Goal: Task Accomplishment & Management: Use online tool/utility

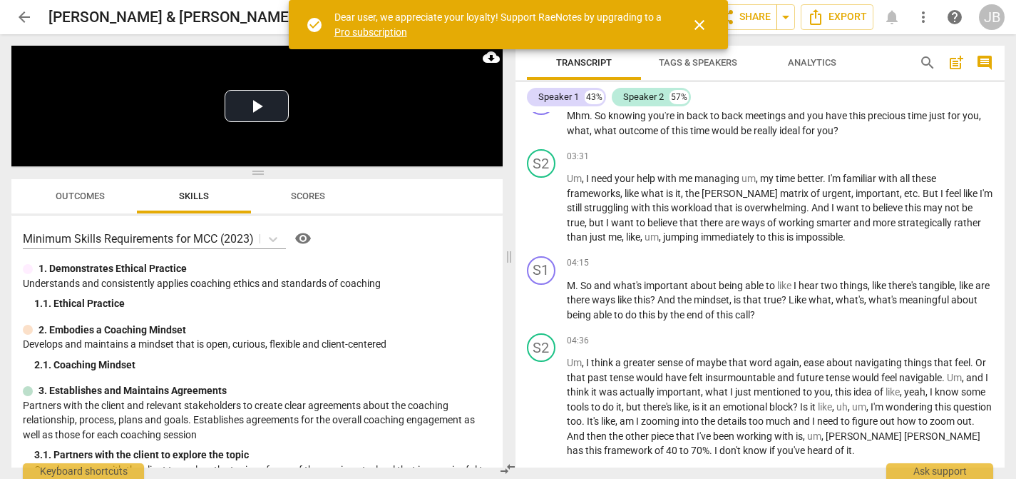
scroll to position [429, 0]
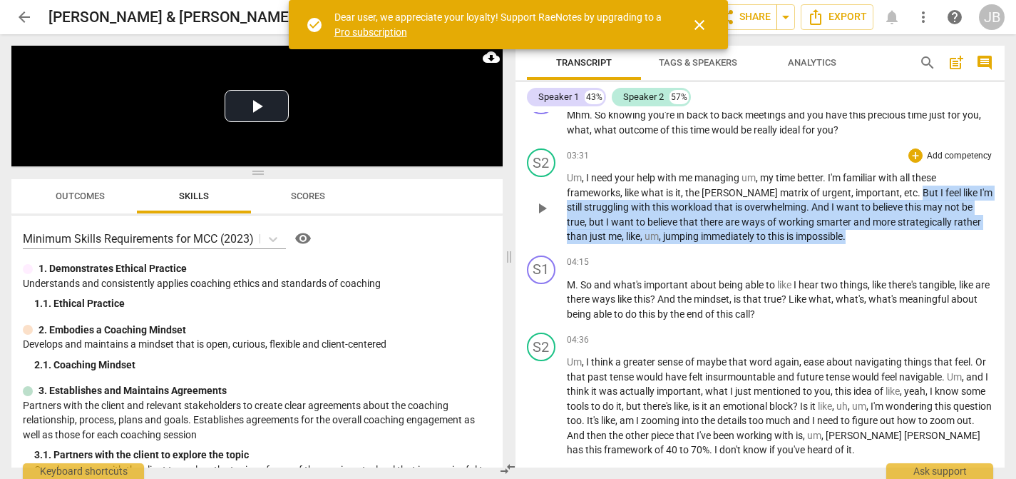
drag, startPoint x: 898, startPoint y: 207, endPoint x: 948, endPoint y: 249, distance: 65.3
click at [948, 244] on p "Um , I need your help with me managing um , my time better . I'm familiar with …" at bounding box center [780, 206] width 427 height 73
click at [884, 228] on icon "button" at bounding box center [883, 230] width 9 height 10
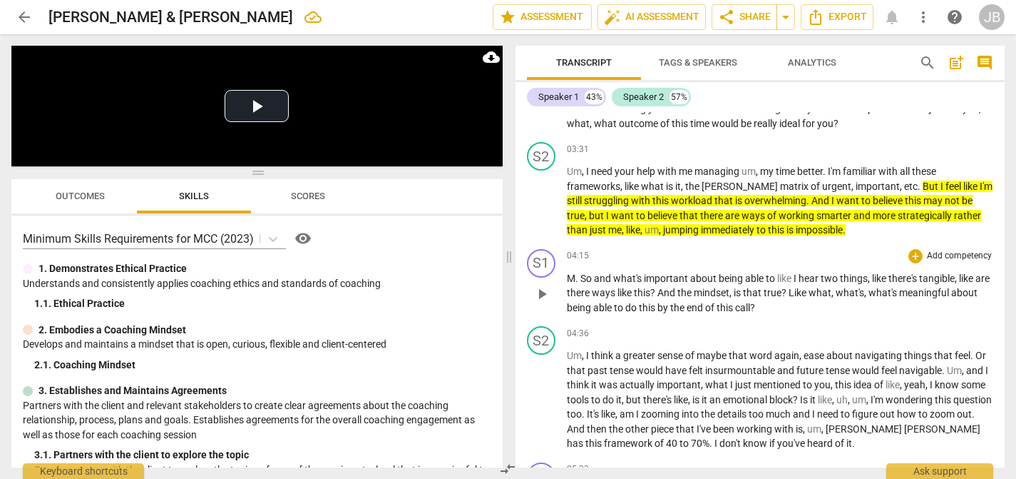
scroll to position [435, 0]
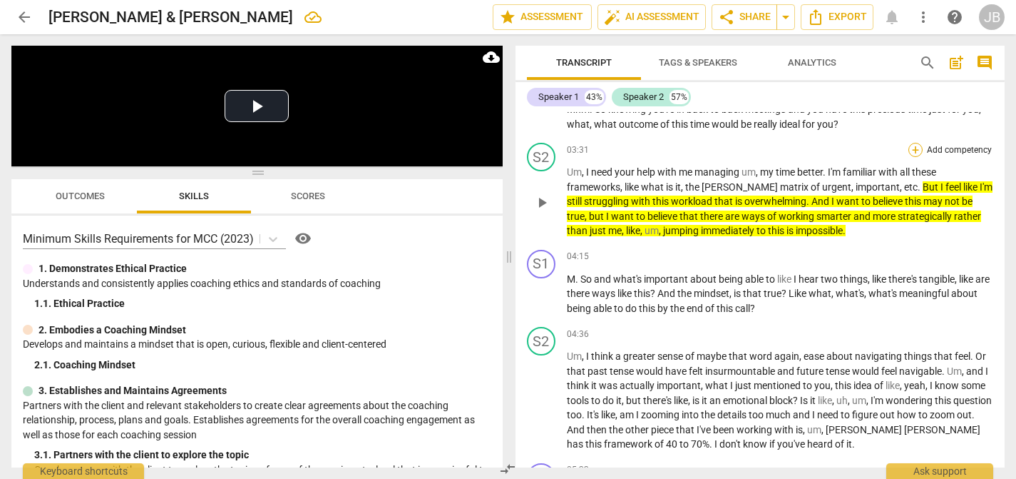
click at [910, 157] on div "+" at bounding box center [916, 150] width 14 height 14
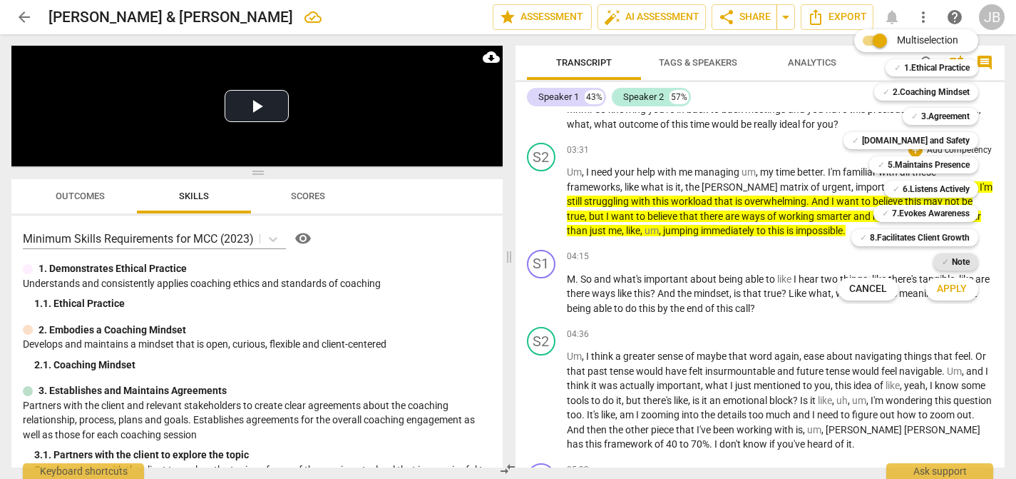
click at [952, 260] on b "Note" at bounding box center [961, 261] width 18 height 17
click at [951, 283] on span "Apply" at bounding box center [952, 289] width 30 height 14
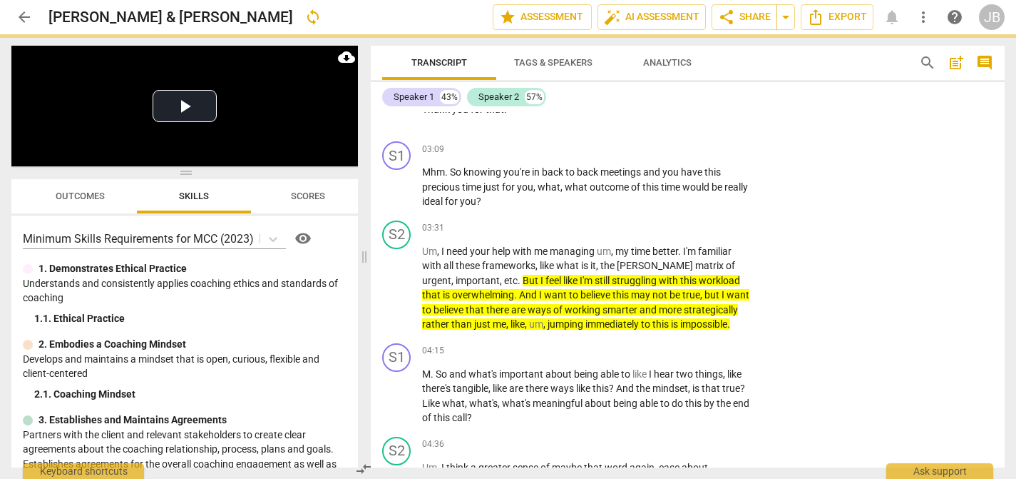
scroll to position [481, 0]
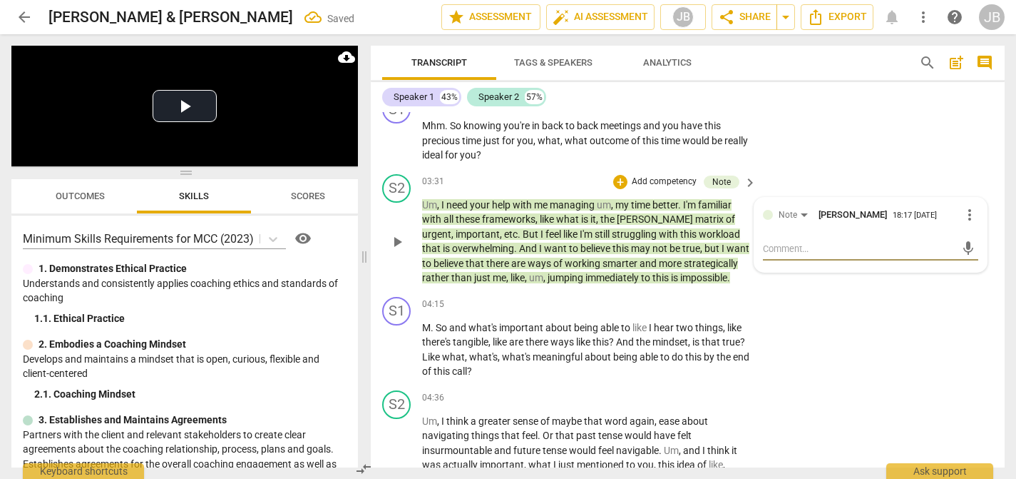
click at [889, 250] on textarea at bounding box center [859, 249] width 193 height 14
type textarea "O"
type textarea "Ov"
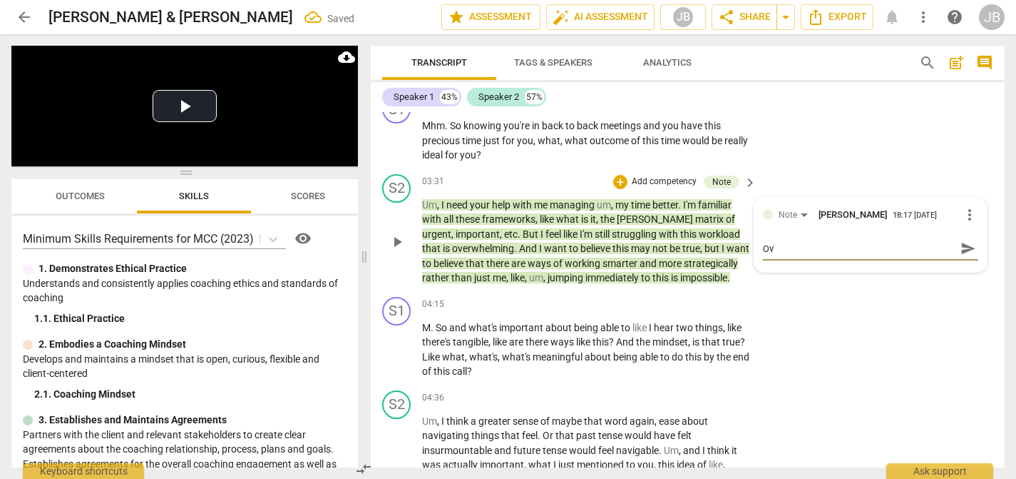
type textarea "Ove"
type textarea "Over"
type textarea "Overw"
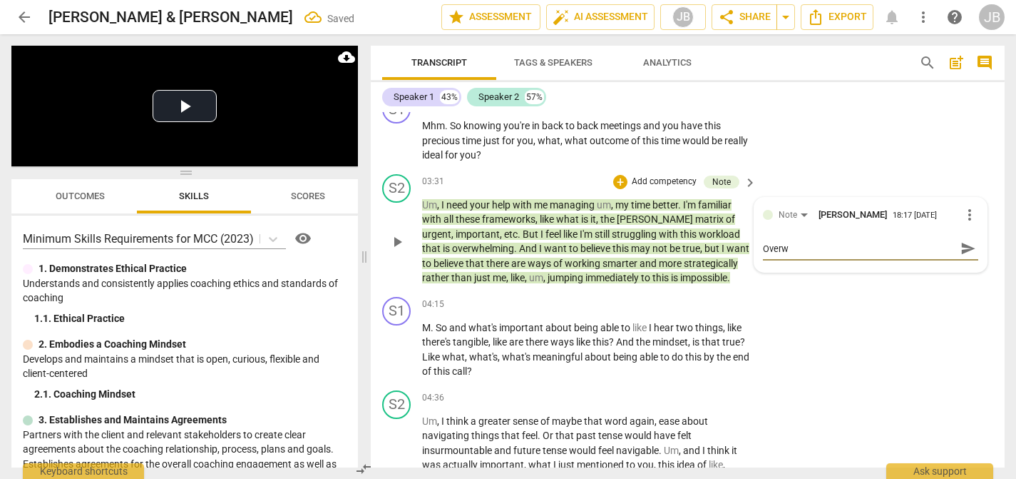
type textarea "Overwh"
type textarea "Overwhe"
type textarea "Overwhel"
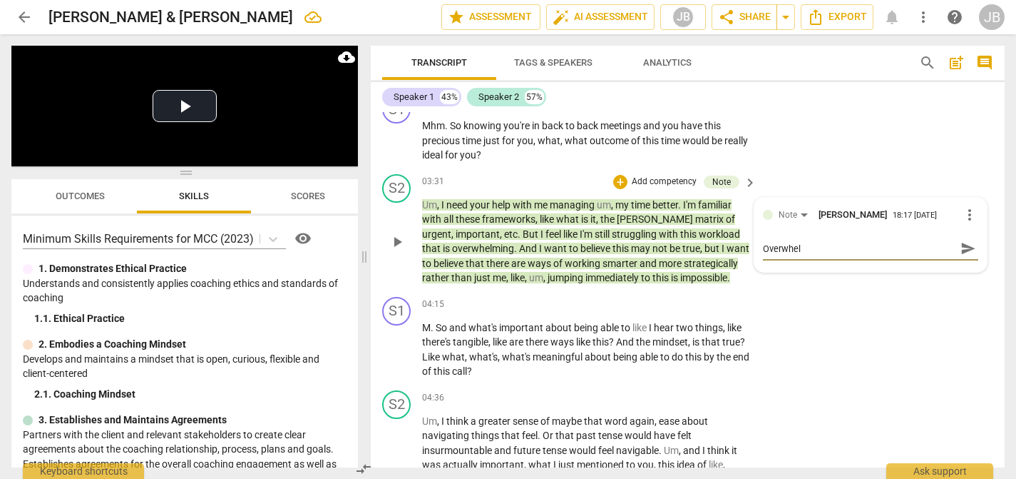
type textarea "Overwhelm"
type textarea "Overwhelmi"
type textarea "Overwhelmin"
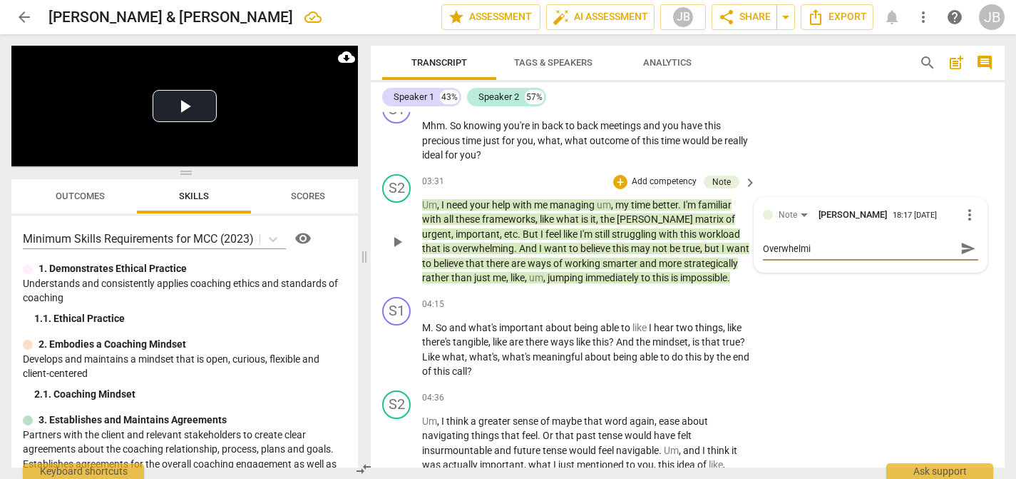
type textarea "Overwhelmin"
type textarea "Overwhelming"
type textarea "Overwhelmingm"
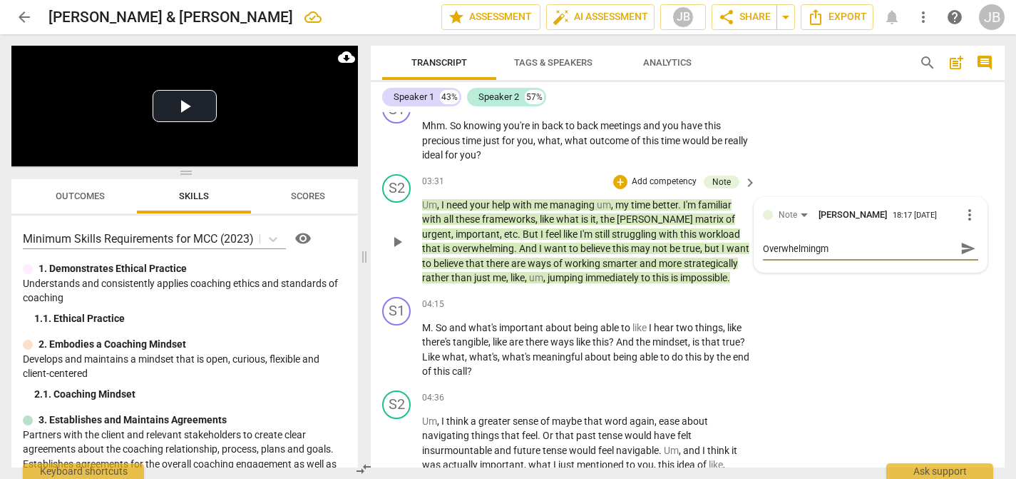
type textarea "Overwhelmingm"
type textarea "Overwhelmingm s"
type textarea "Overwhelmingm st"
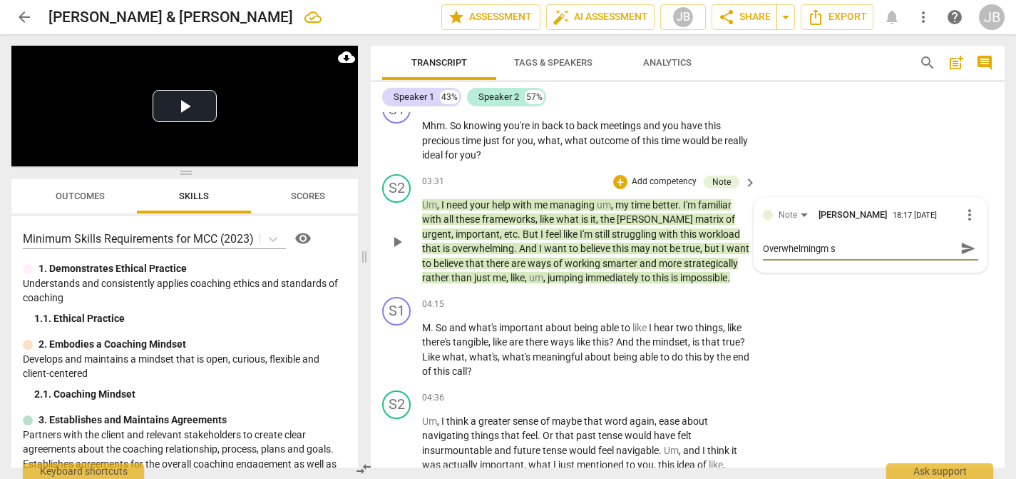
type textarea "Overwhelmingm st"
type textarea "Overwhelmingm str"
type textarea "Overwhelmingm stru"
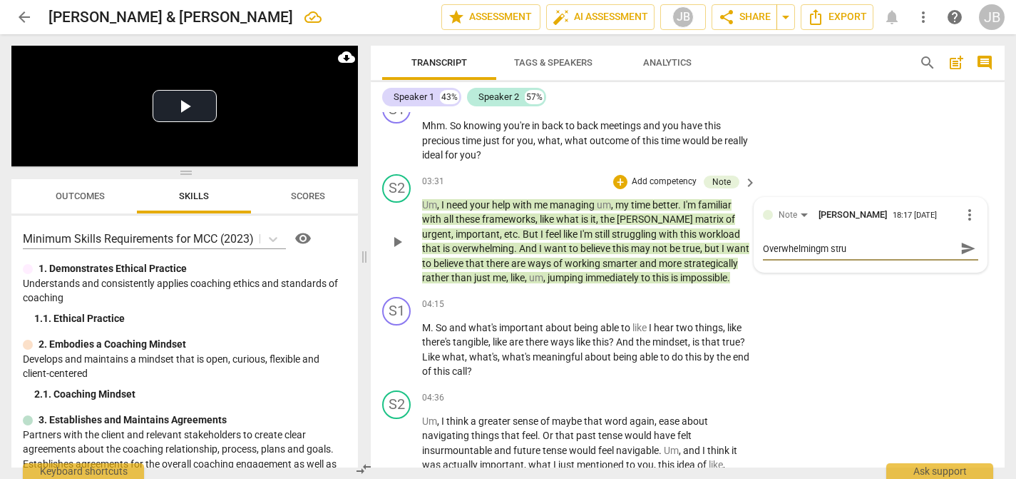
type textarea "Overwhelmingm strug"
type textarea "Overwhelmingm strugg"
type textarea "Overwhelmingm struggl"
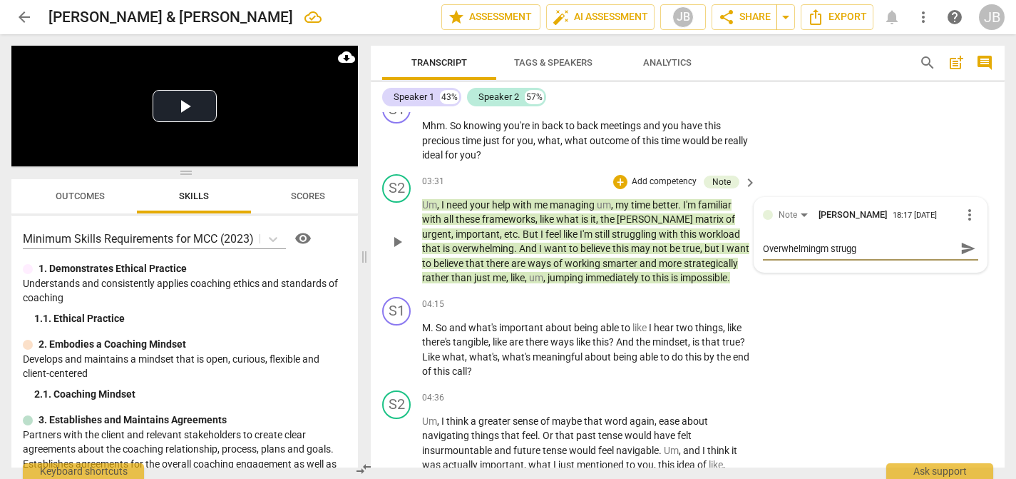
type textarea "Overwhelmingm struggl"
type textarea "Overwhelmingm struggli"
type textarea "Overwhelmingm strugglin"
type textarea "Overwhelmingm struggling"
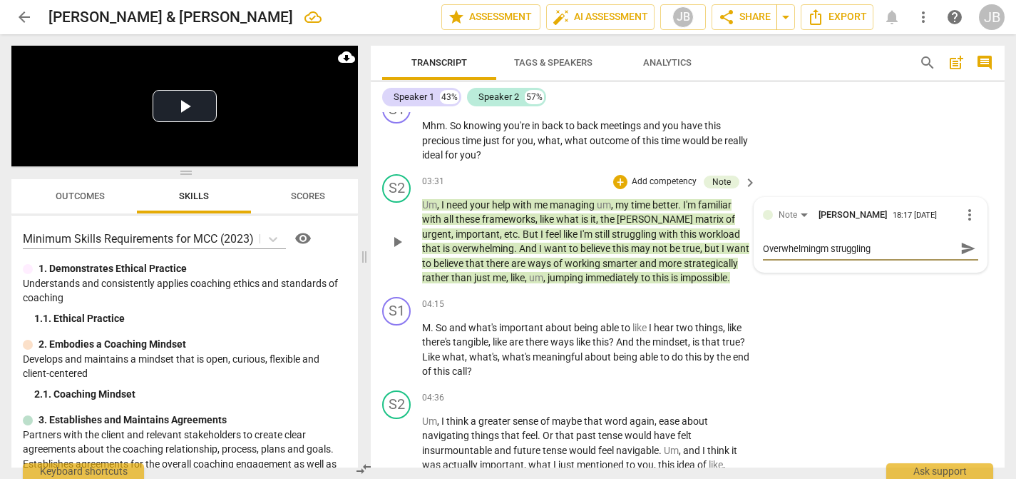
type textarea "Overwhelmingm strugglin"
type textarea "Overwhelmingm strugglin="
type textarea "Overwhelmingm strugglin"
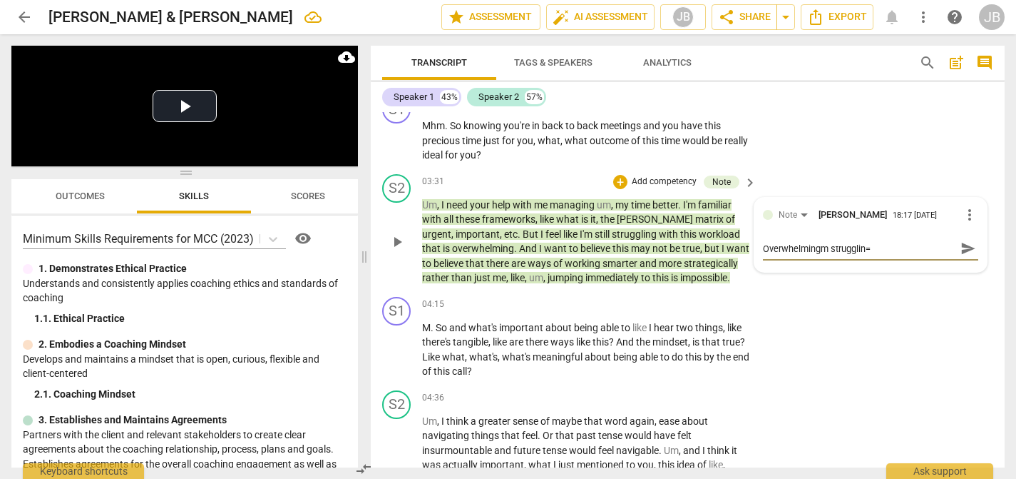
type textarea "Overwhelmingm strugglin"
type textarea "Overwhelmingm struggli"
type textarea "Overwhelmingm struggl"
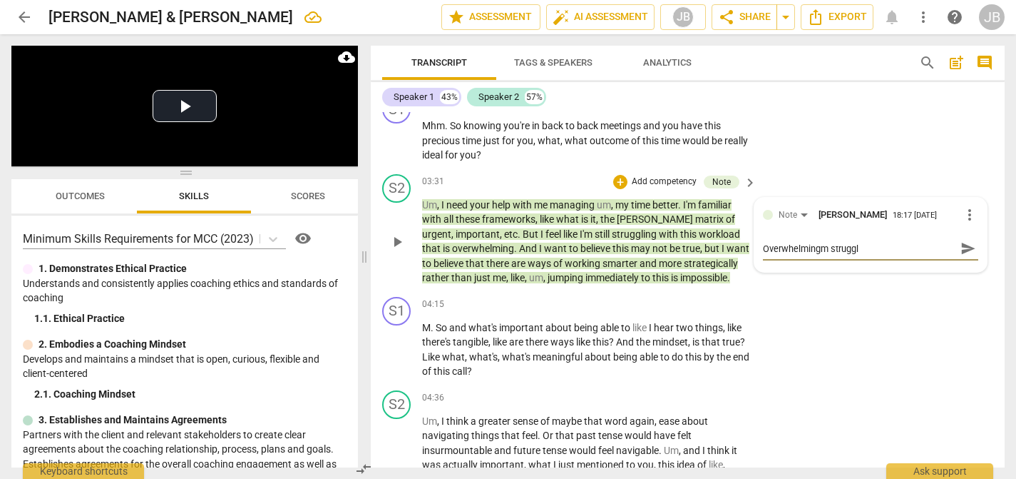
type textarea "Overwhelmingm strugg"
type textarea "Overwhelmingm strug"
type textarea "Overwhelmingm stru"
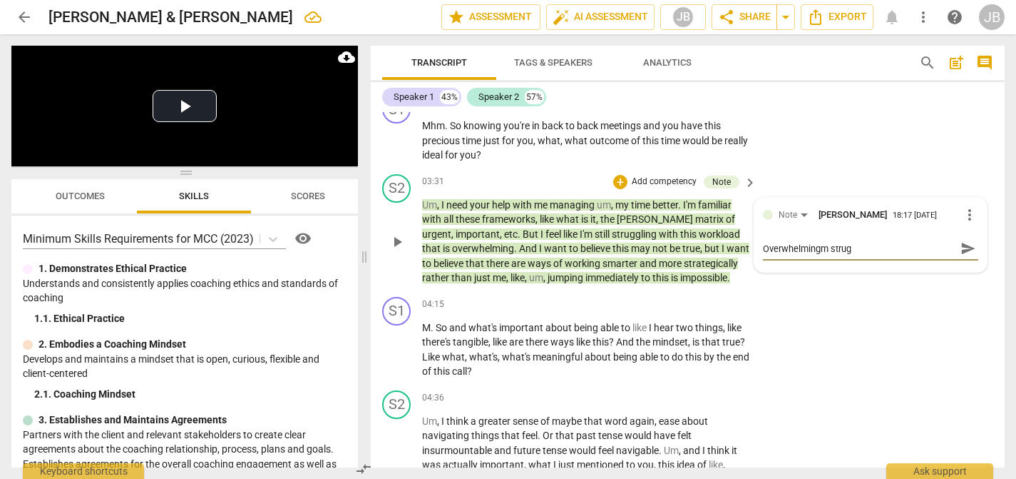
type textarea "Overwhelmingm stru"
type textarea "Overwhelmingm str"
type textarea "Overwhelmingm st"
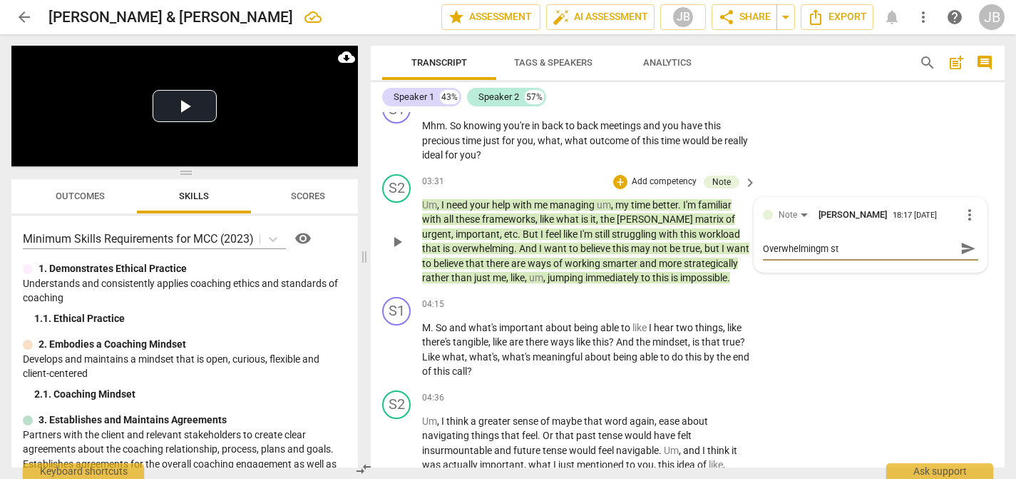
type textarea "Overwhelmingm s"
type textarea "Overwhelmingm"
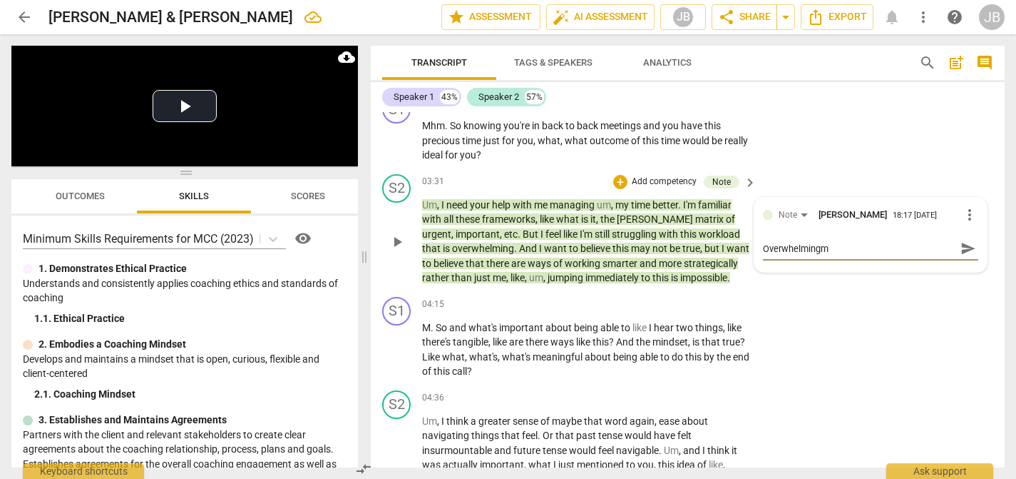
type textarea "Overwhelmingm"
type textarea "Overwhelming"
type textarea "Overwhelming,"
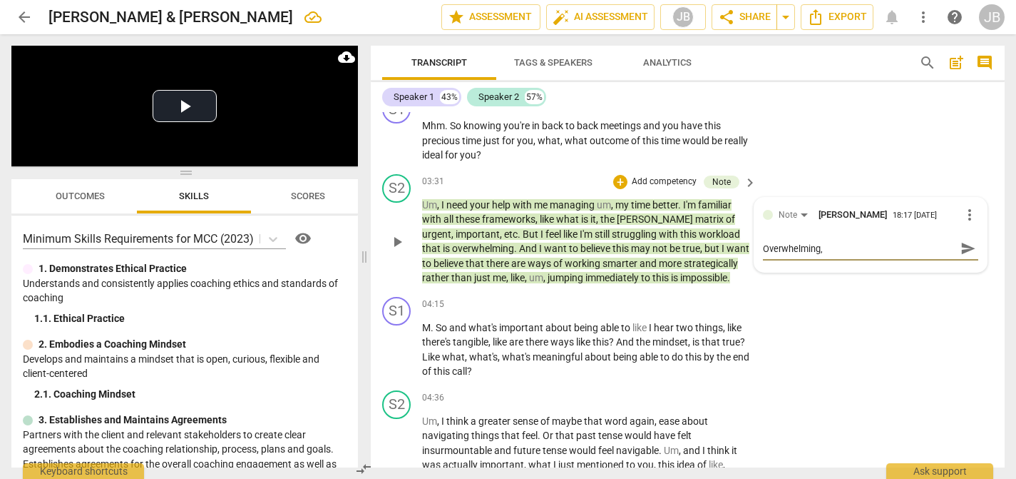
type textarea "Overwhelming,"
type textarea "Overwhelming, S"
type textarea "Overwhelming, St"
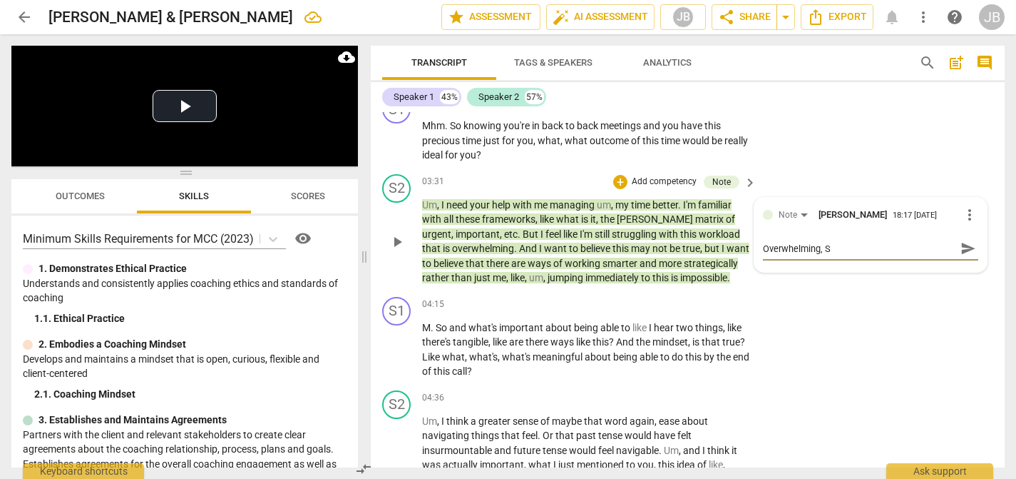
type textarea "Overwhelming, St"
type textarea "Overwhelming, Str"
type textarea "Overwhelming, Stru"
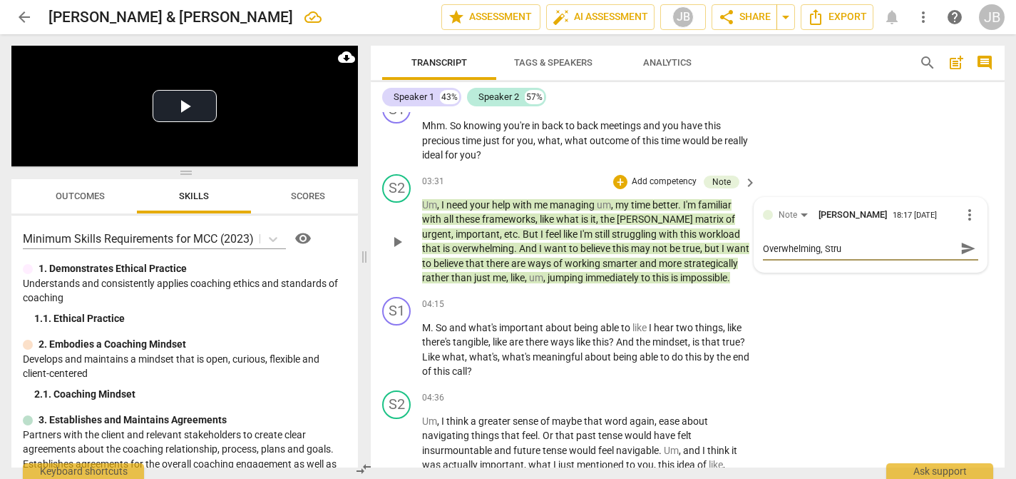
type textarea "Overwhelming, Strug"
type textarea "Overwhelming, Strugl"
type textarea "Overwhelming, Strugli"
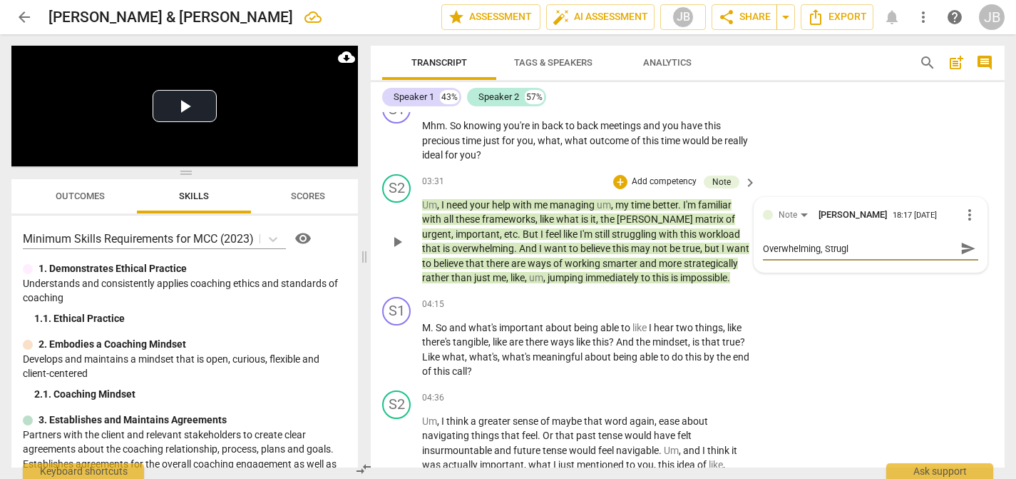
type textarea "Overwhelming, Strugli"
type textarea "Overwhelming, Struglin"
type textarea "Overwhelming, Strugling"
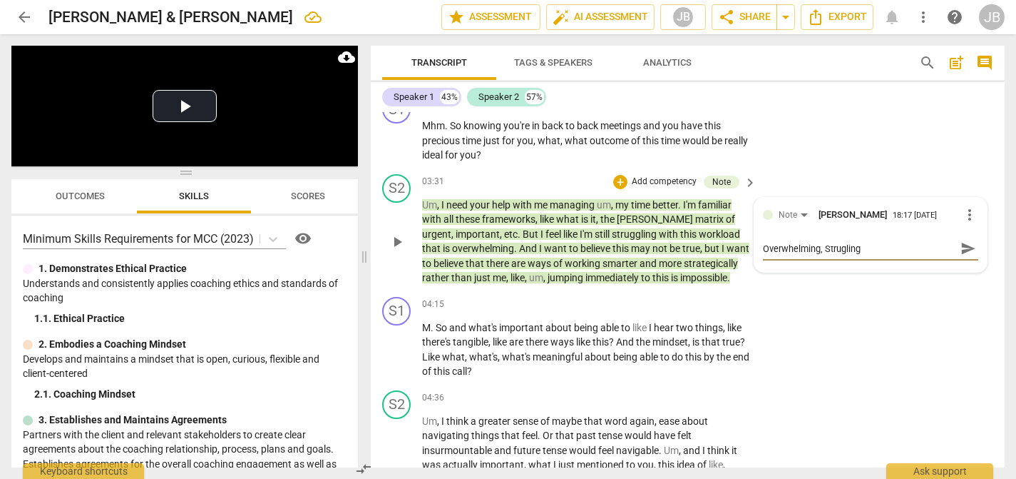
type textarea "Overwhelming, Struglin"
type textarea "Overwhelming, Strugli"
type textarea "Overwhelming, Strugl"
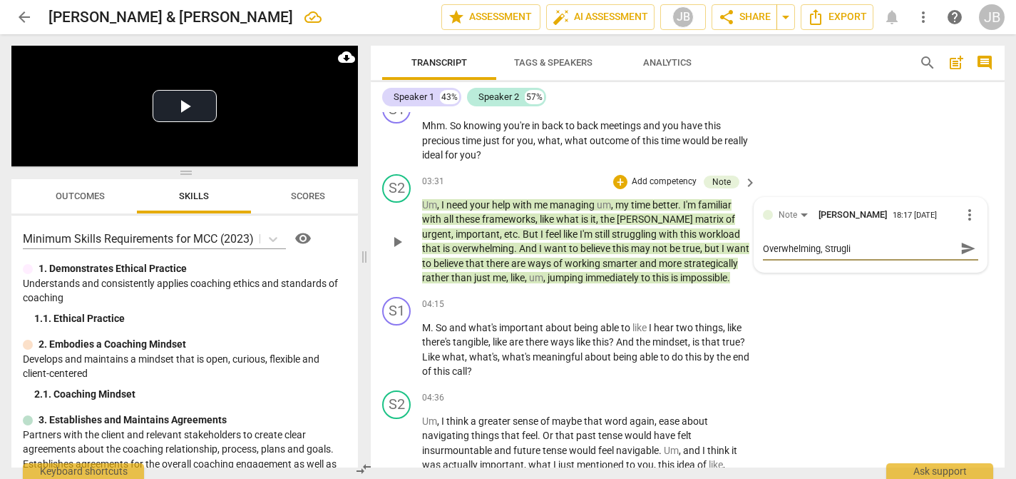
type textarea "Overwhelming, Strugl"
type textarea "Overwhelming, Strug"
type textarea "Overwhelming, Stru"
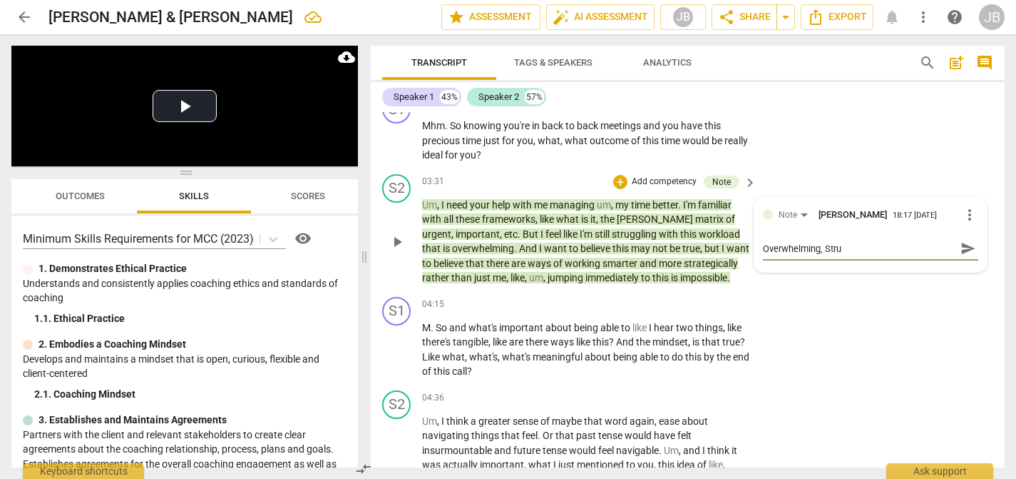
type textarea "Overwhelming, Str"
type textarea "Overwhelming, St"
type textarea "Overwhelming, S"
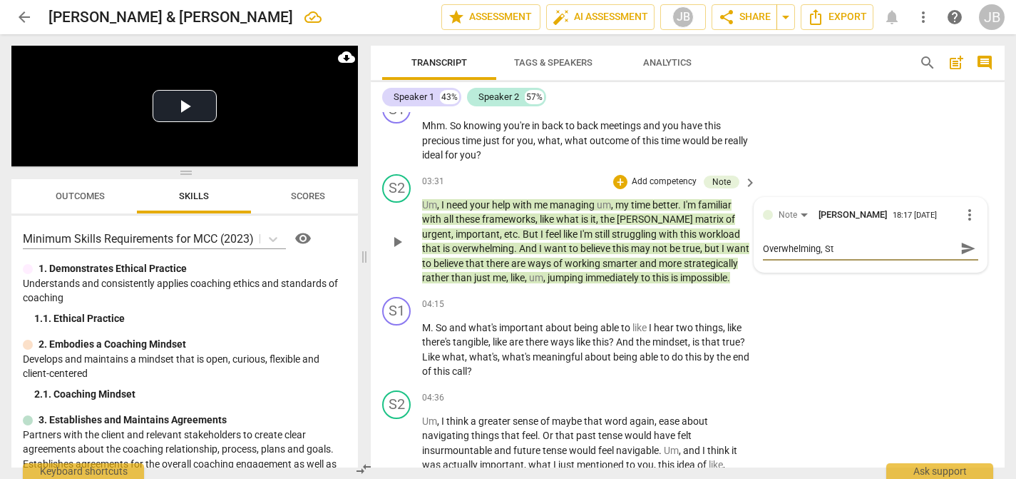
type textarea "Overwhelming, S"
type textarea "Overwhelming,"
type textarea "Overwhelming, s"
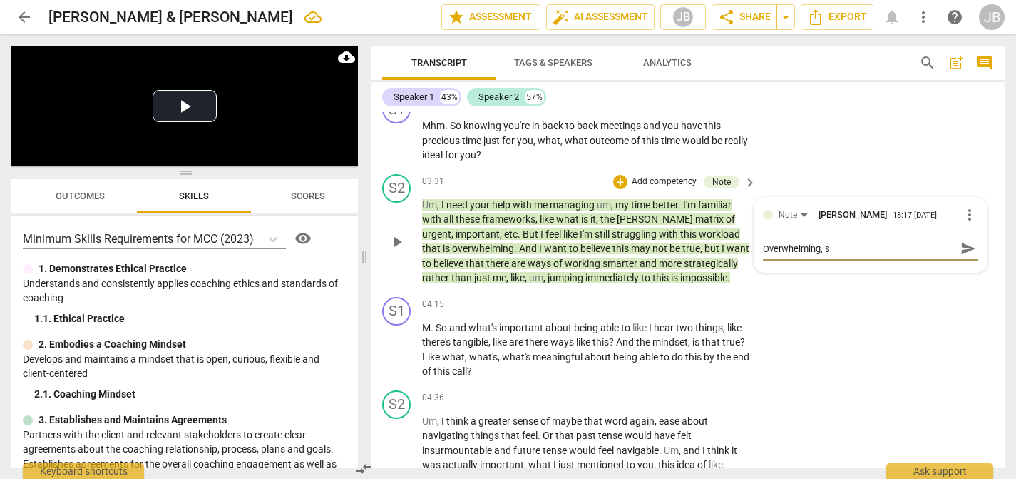
type textarea "Overwhelming, st"
type textarea "Overwhelming, str"
type textarea "Overwhelming, stru"
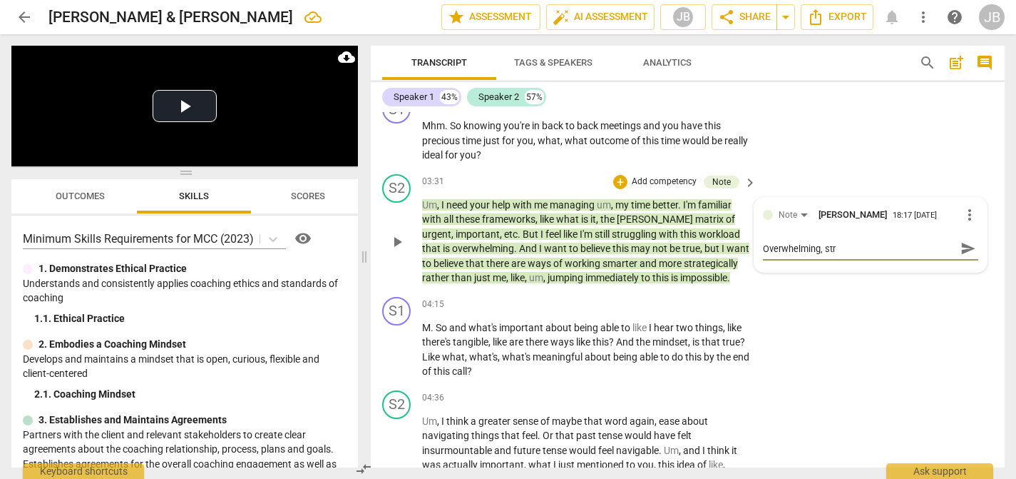
type textarea "Overwhelming, stru"
type textarea "Overwhelming, strug"
type textarea "Overwhelming, strugg"
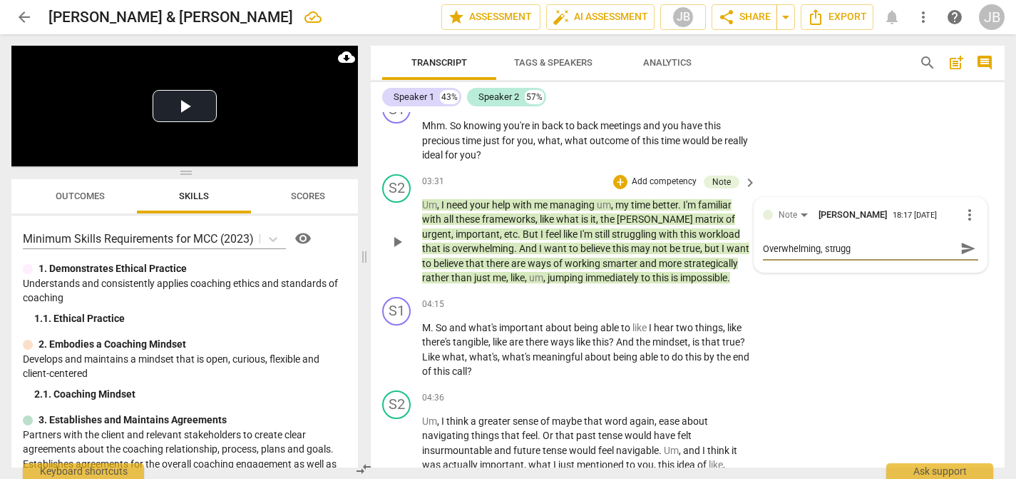
type textarea "Overwhelming, struggl"
type textarea "Overwhelming, struggli"
type textarea "Overwhelming, strugglin"
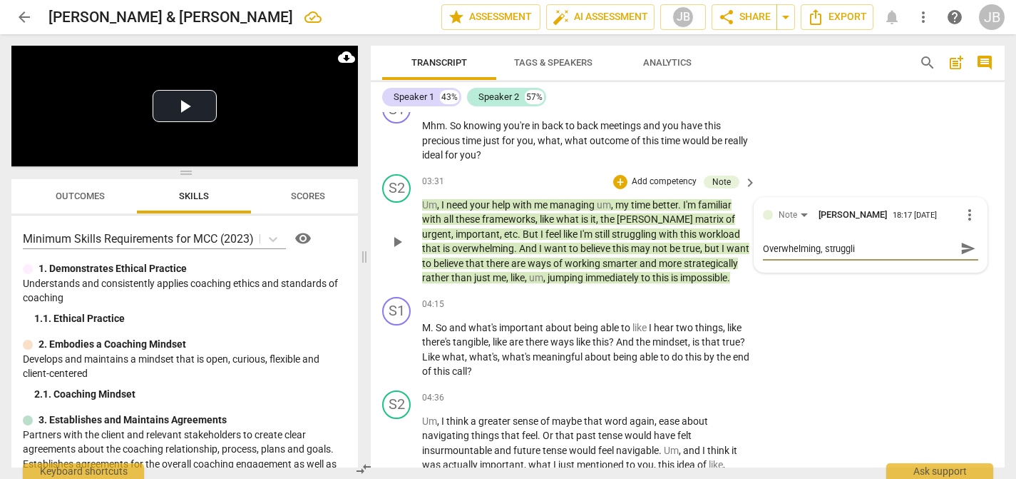
type textarea "Overwhelming, strugglin"
type textarea "Overwhelming, struggling"
type textarea "Overwhelming, struggling,"
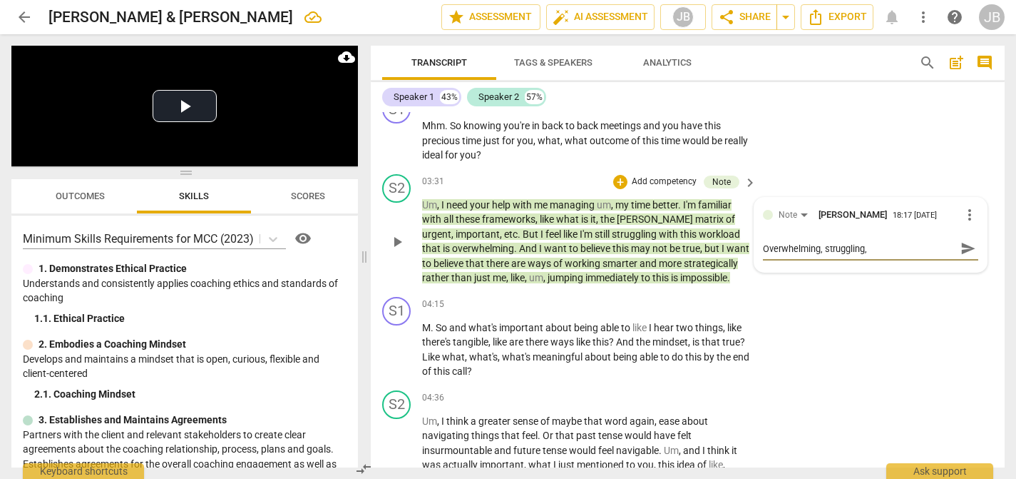
type textarea "Overwhelming, struggling,"
type textarea "Overwhelming, struggling, d"
type textarea "Overwhelming, struggling, do"
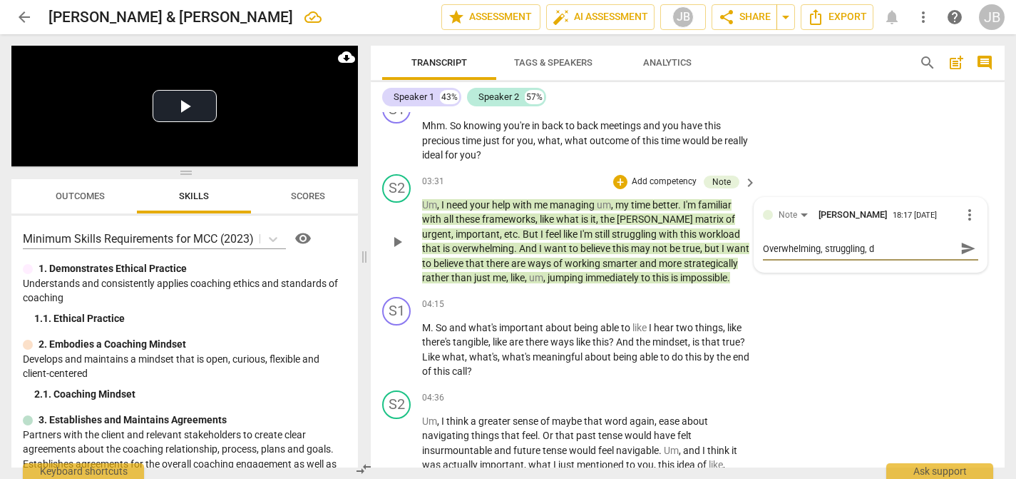
type textarea "Overwhelming, struggling, do"
type textarea "Overwhelming, struggling, do i"
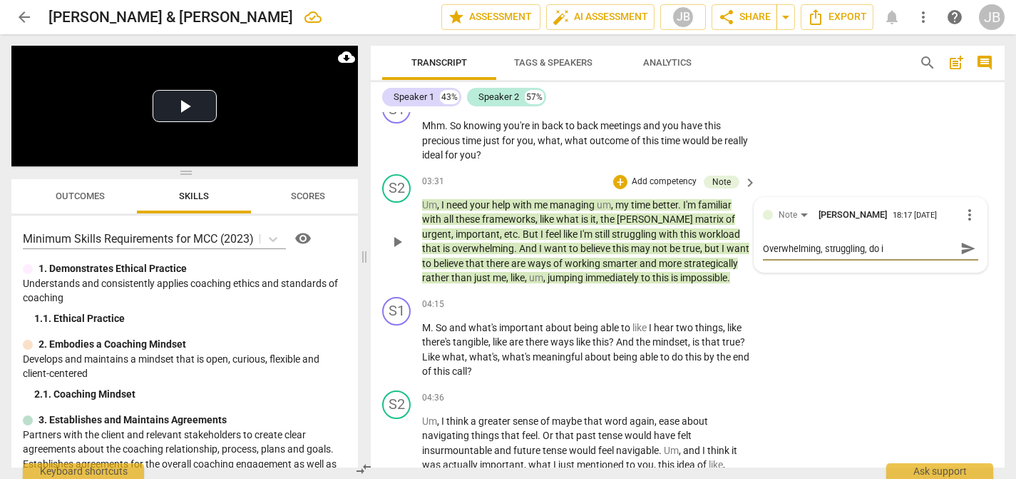
type textarea "Overwhelming, struggling, do it"
type textarea "Overwhelming, struggling, do it b"
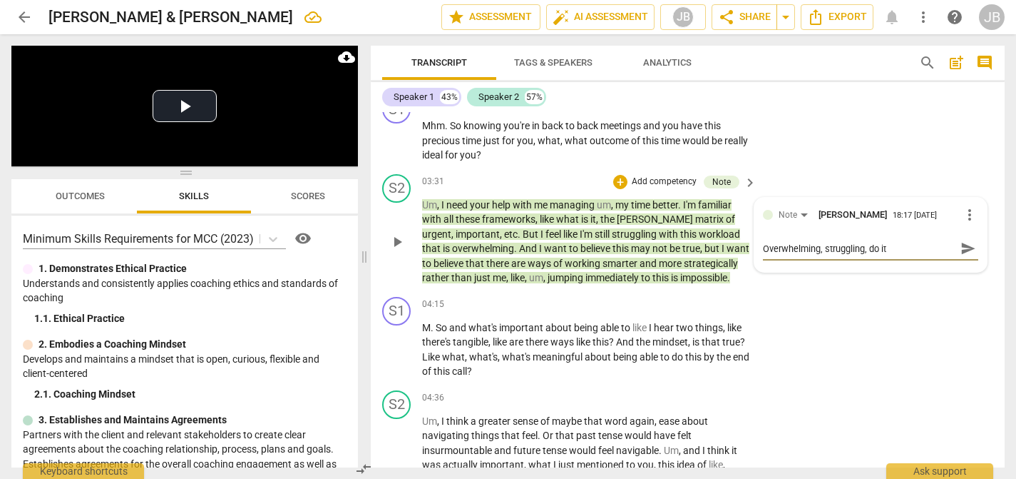
type textarea "Overwhelming, struggling, do it b"
type textarea "Overwhelming, struggling, do it be"
type textarea "Overwhelming, struggling, do it bet"
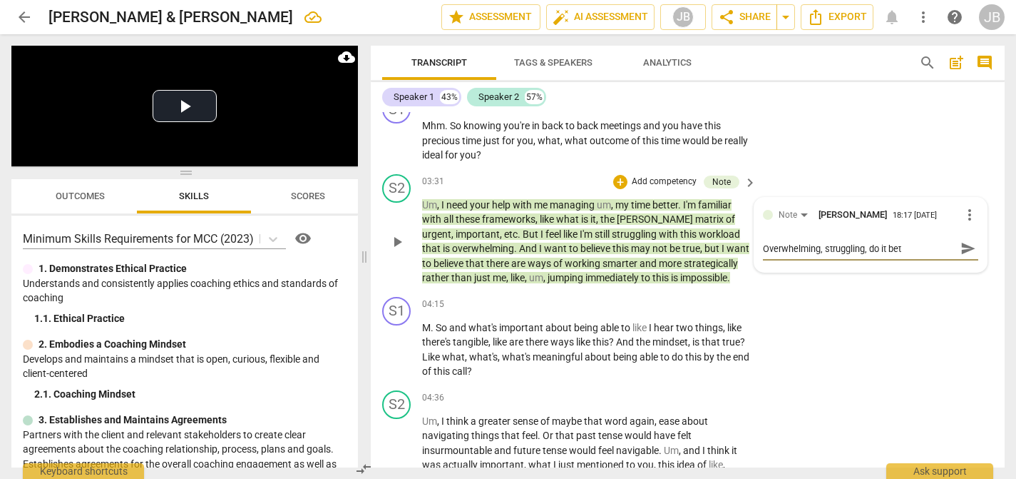
type textarea "Overwhelming, struggling, do it bett"
type textarea "Overwhelming, struggling, do it [PERSON_NAME]"
type textarea "Overwhelming, struggling, do it better"
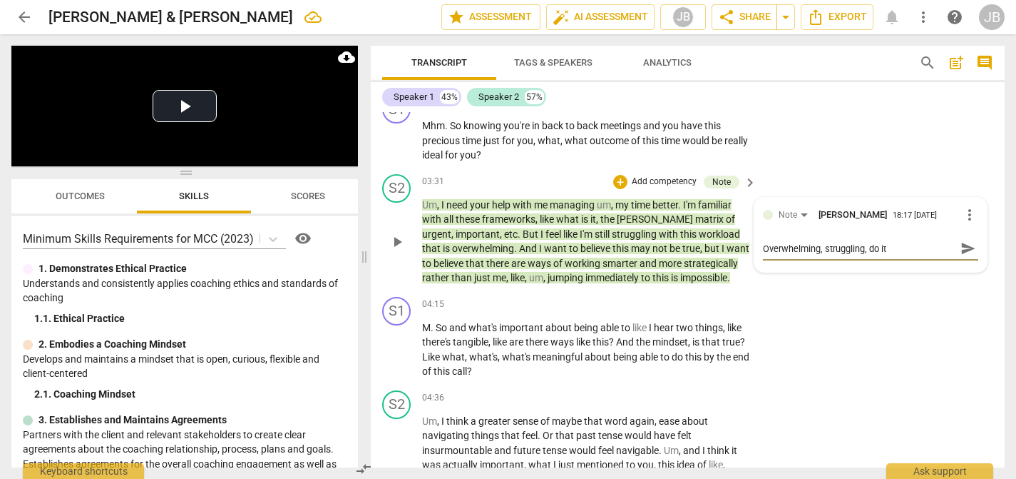
type textarea "Overwhelming, struggling, do it better"
type textarea "Overwhelming, struggling, do it better,"
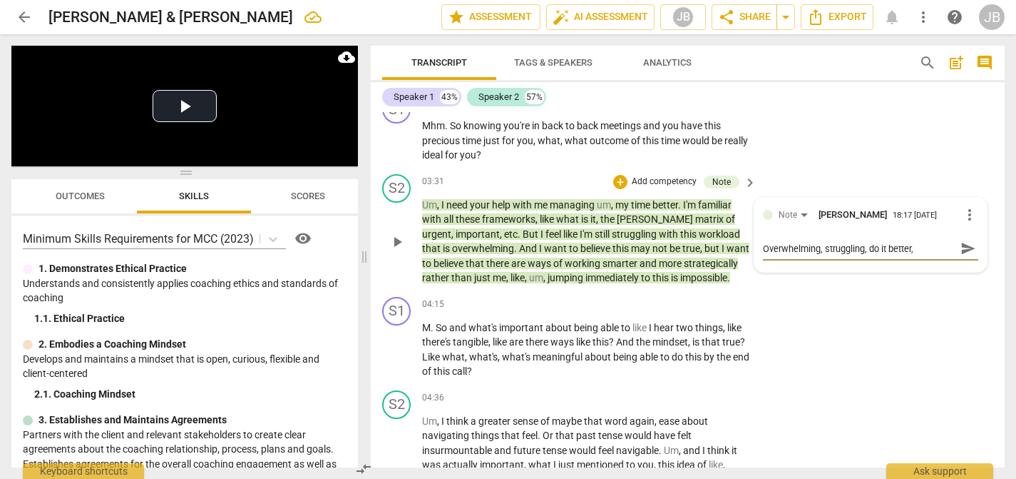
type textarea "Overwhelming, struggling, do it better, d"
type textarea "Overwhelming, struggling, do it better, do"
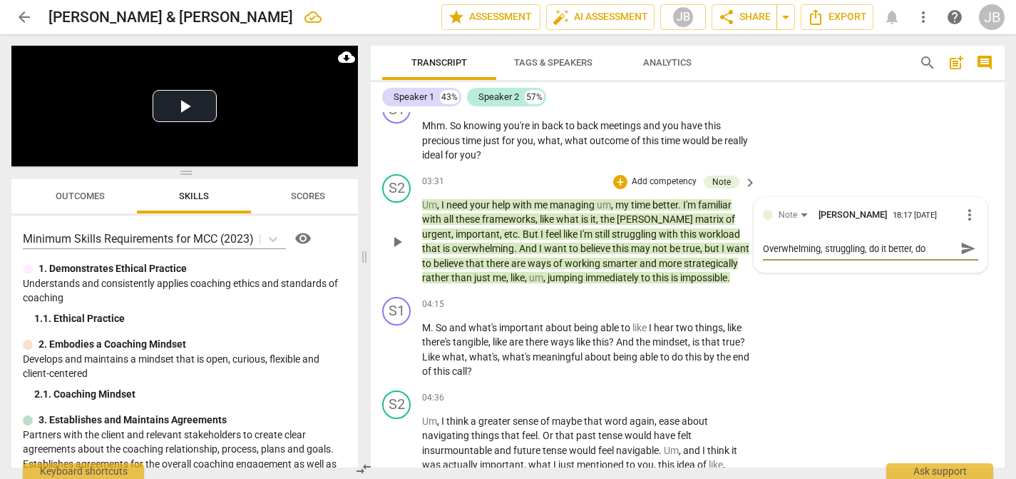
type textarea "Overwhelming, struggling, do it better, do"
type textarea "Overwhelming, struggling, do it better, do i"
type textarea "Overwhelming, struggling, do it better, do it"
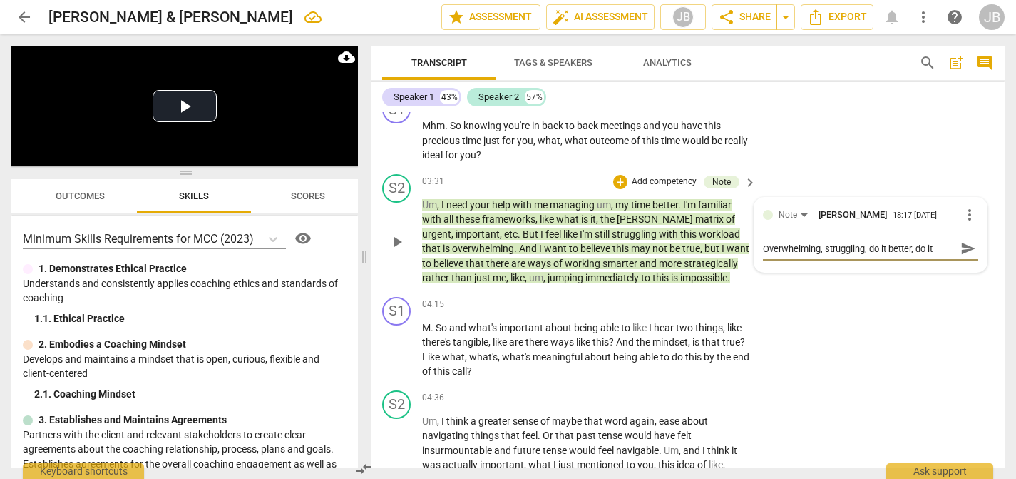
type textarea "Overwhelming, struggling, do it better, do it s"
type textarea "Overwhelming, struggling, do it better, do it sm"
type textarea "Overwhelming, struggling, do it better, do it sma"
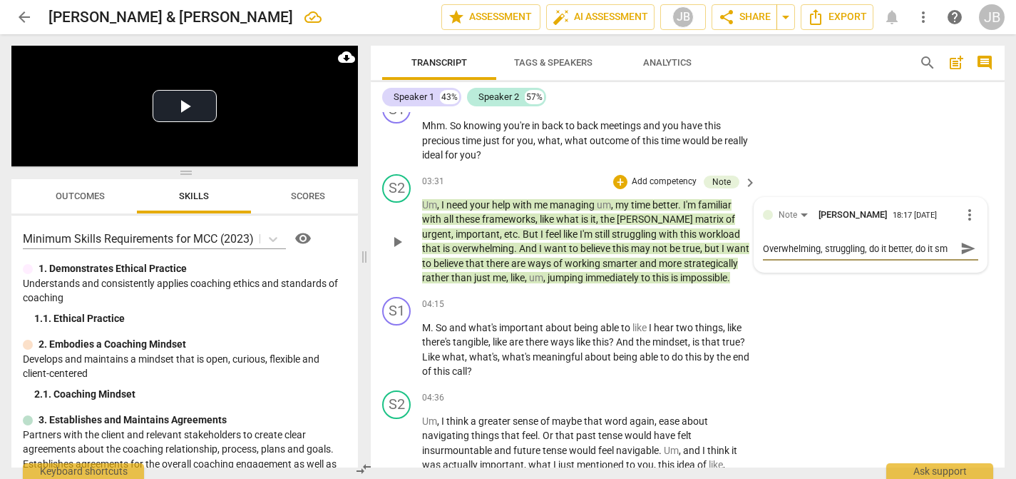
type textarea "Overwhelming, struggling, do it better, do it sma"
type textarea "Overwhelming, struggling, do it better, do it smar"
type textarea "Overwhelming, struggling, do it better, do it smart"
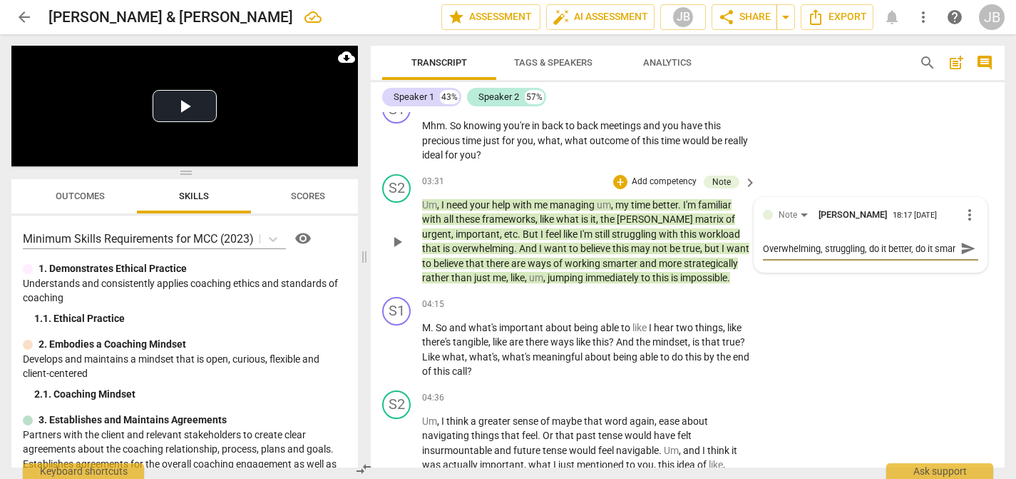
type textarea "Overwhelming, struggling, do it better, do it smart"
type textarea "Overwhelming, struggling, do it better, do it smarte"
type textarea "Overwhelming, struggling, do it better, do it smarter"
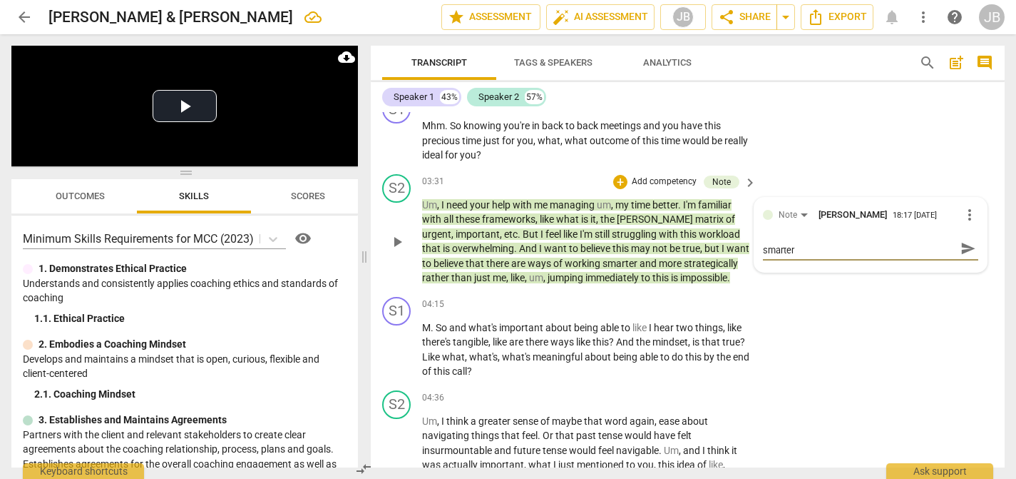
type textarea "Overwhelming, struggling, do it better, do it smarter,"
type textarea "Overwhelming, struggling, do it better, do it smarter, d"
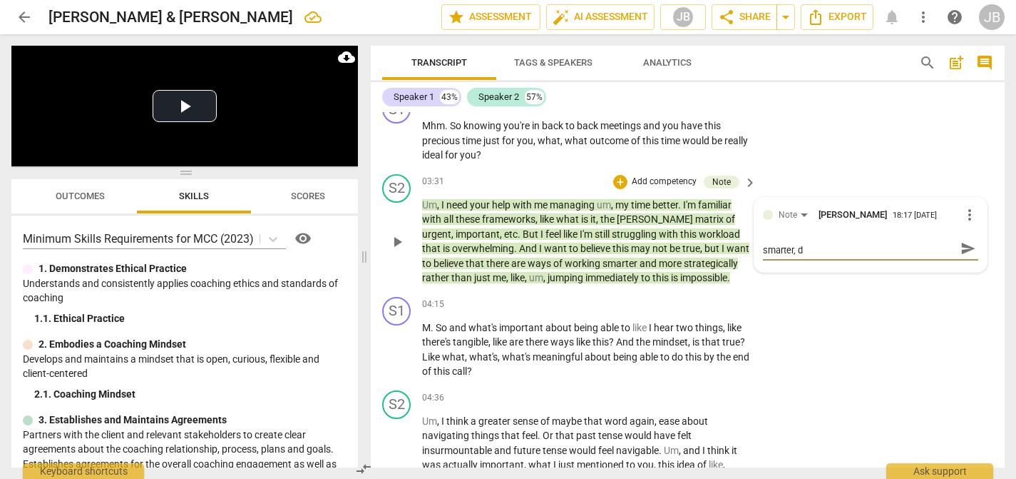
scroll to position [0, 0]
type textarea "Overwhelming, struggling, do it better, do it smarter, do"
type textarea "Overwhelming, struggling, do it better, do it smarter, do i"
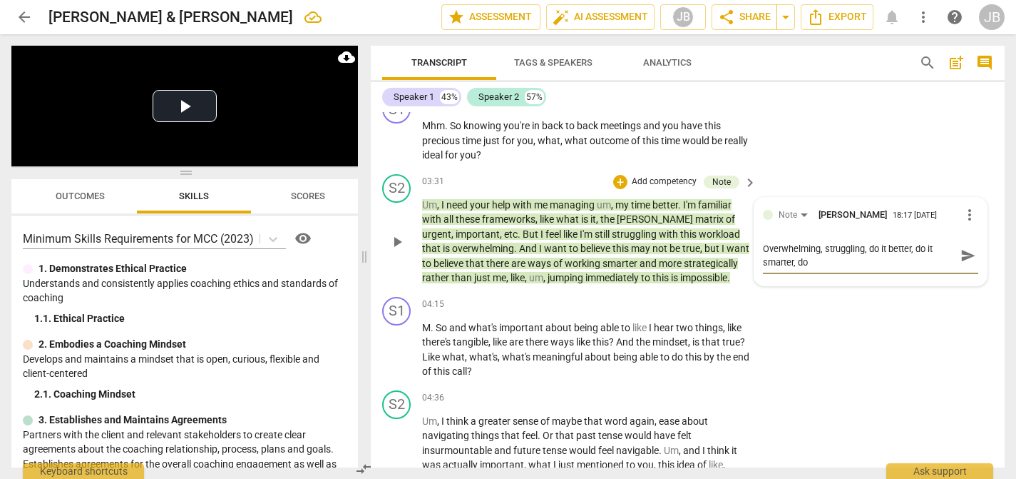
type textarea "Overwhelming, struggling, do it better, do it smarter, do i"
type textarea "Overwhelming, struggling, do it better, do it smarter, do it"
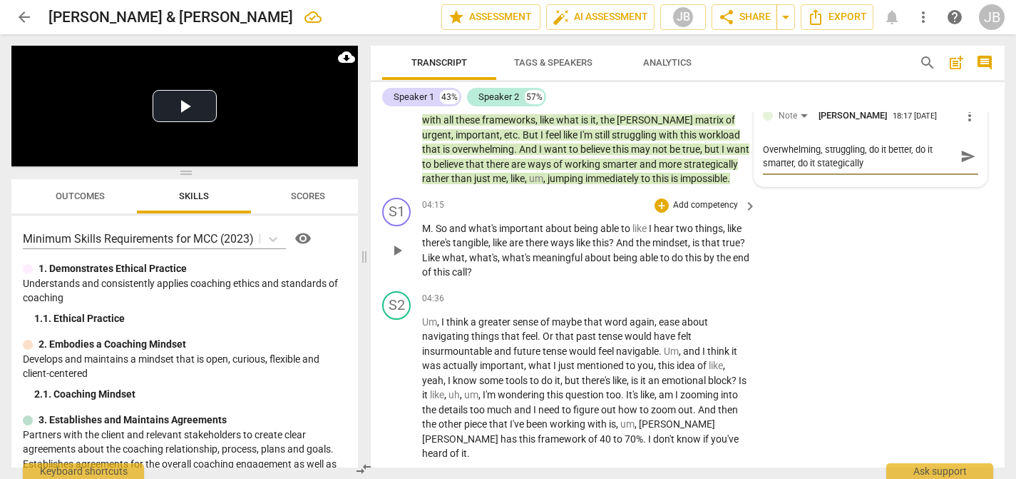
scroll to position [582, 0]
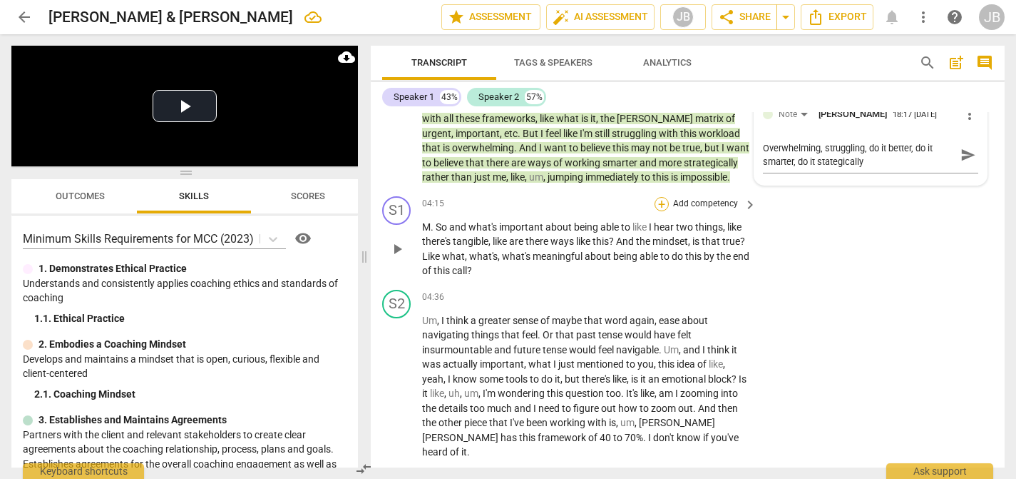
click at [662, 203] on div "+" at bounding box center [662, 204] width 14 height 14
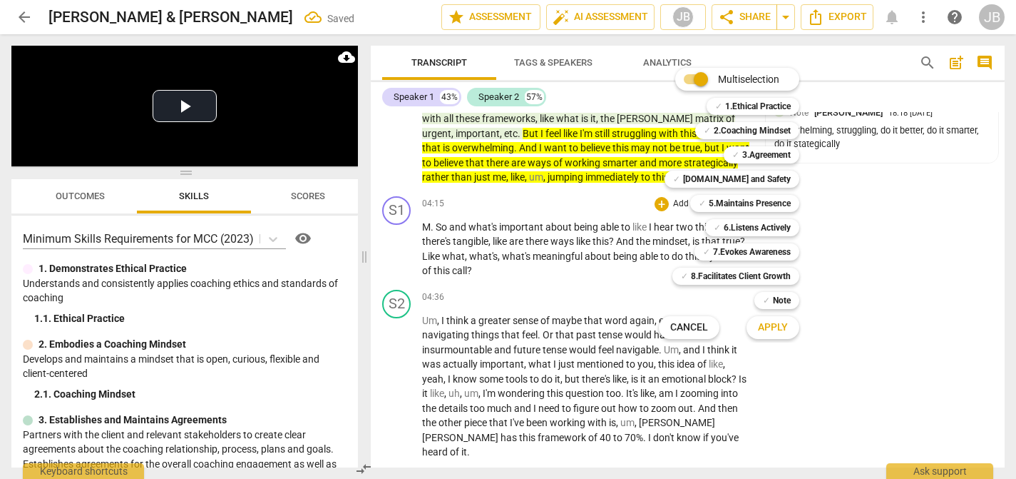
click at [811, 139] on div "✓ 2.Coaching Mindset 2" at bounding box center [755, 130] width 131 height 24
click at [700, 323] on span "Cancel" at bounding box center [689, 327] width 38 height 14
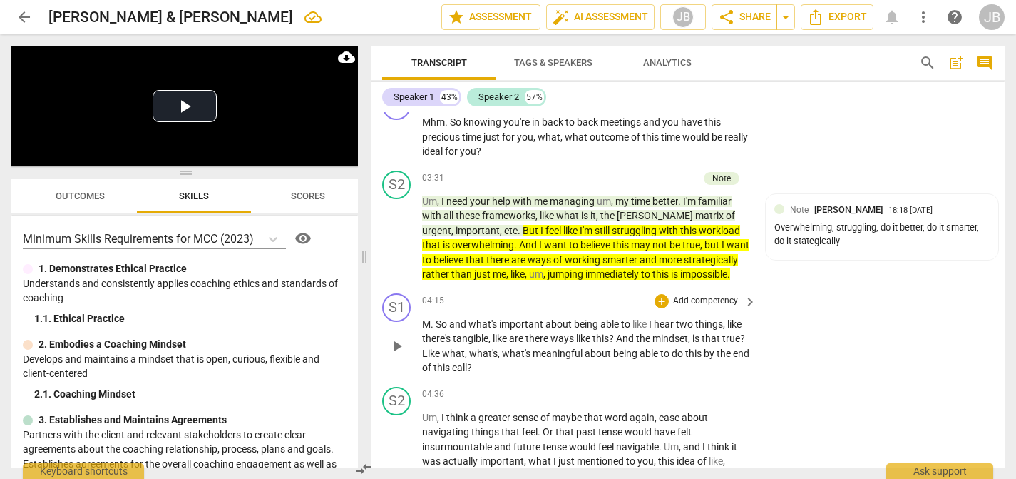
scroll to position [486, 0]
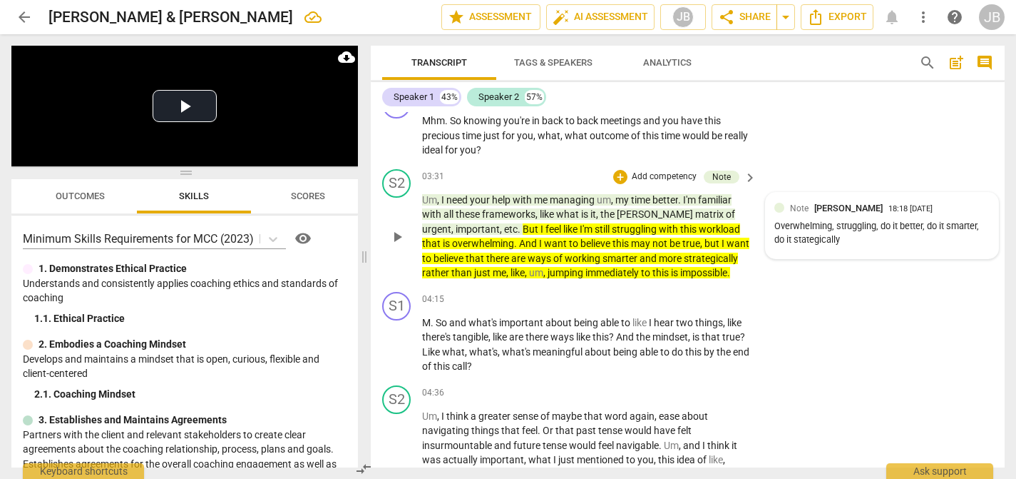
click at [862, 221] on div "Overwhelming, struggling, do it better, do it smarter, do it stategically" at bounding box center [882, 233] width 215 height 27
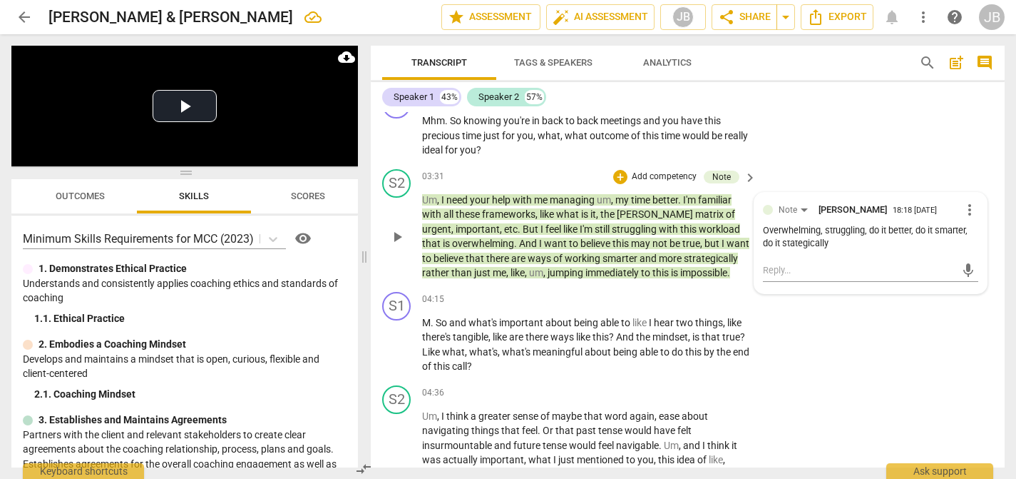
click at [790, 247] on div "Overwhelming, struggling, do it better, do it smarter, do it stategically" at bounding box center [870, 237] width 215 height 27
click at [963, 205] on span "more_vert" at bounding box center [969, 209] width 17 height 17
click at [962, 208] on li "Edit" at bounding box center [979, 211] width 49 height 27
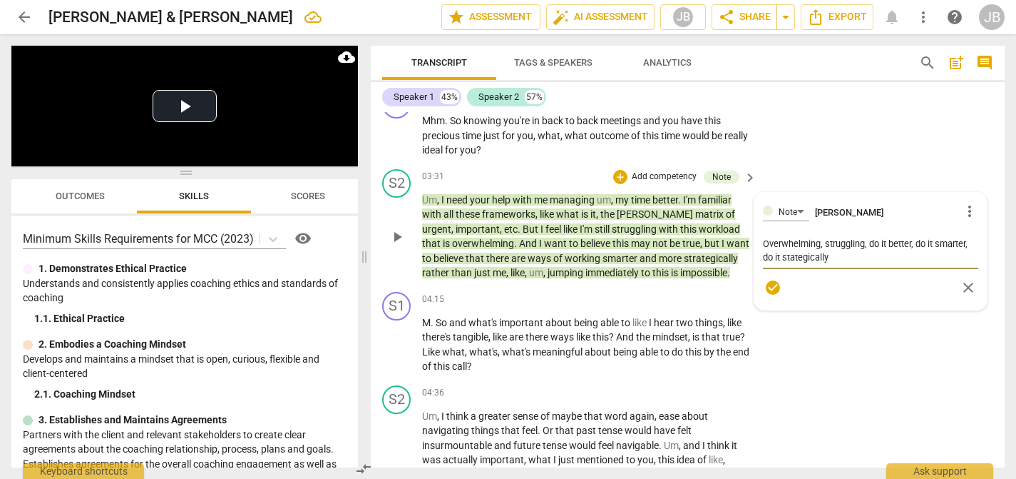
click at [788, 257] on textarea "Overwhelming, struggling, do it better, do it smarter, do it stategically" at bounding box center [870, 250] width 215 height 27
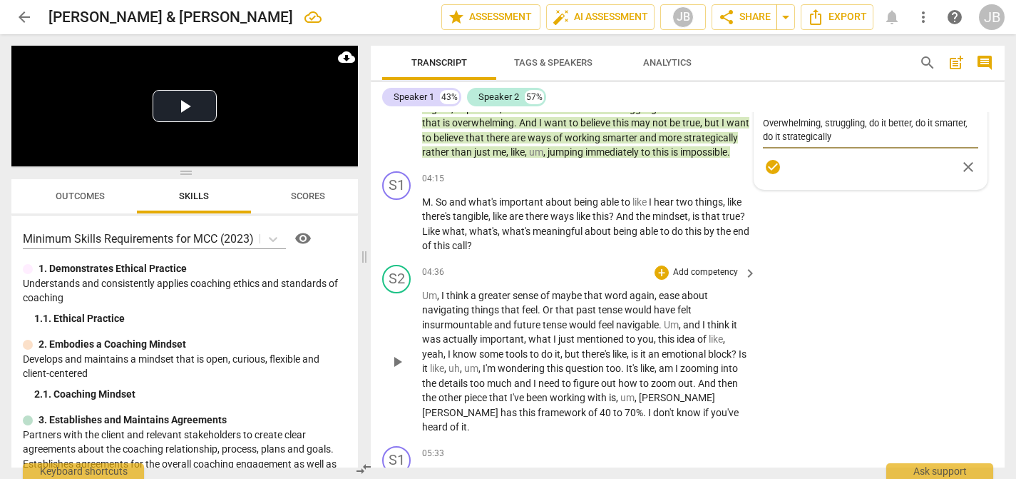
scroll to position [617, 0]
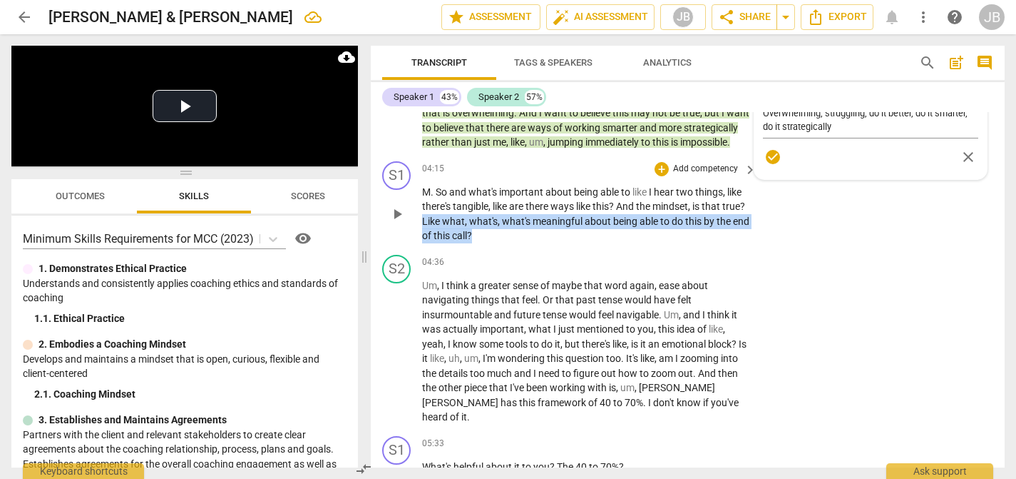
drag, startPoint x: 449, startPoint y: 218, endPoint x: 675, endPoint y: 240, distance: 227.1
click at [675, 240] on p "M . So and what's important about being able to like I hear two things , like t…" at bounding box center [585, 214] width 327 height 58
click at [536, 215] on icon "button" at bounding box center [541, 216] width 14 height 17
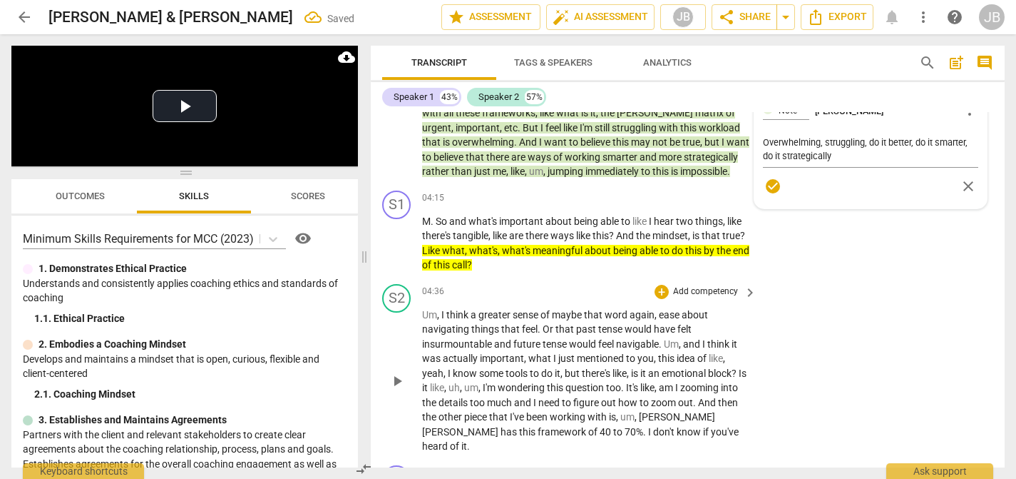
scroll to position [576, 0]
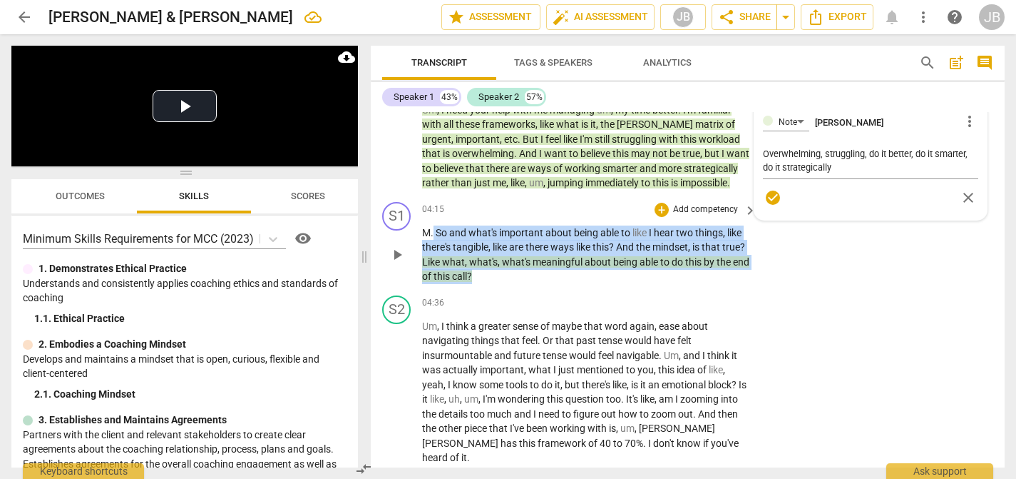
drag, startPoint x: 434, startPoint y: 235, endPoint x: 524, endPoint y: 278, distance: 100.5
click at [525, 278] on p "M . So and what's important about being able to like I hear two things , like t…" at bounding box center [585, 254] width 327 height 58
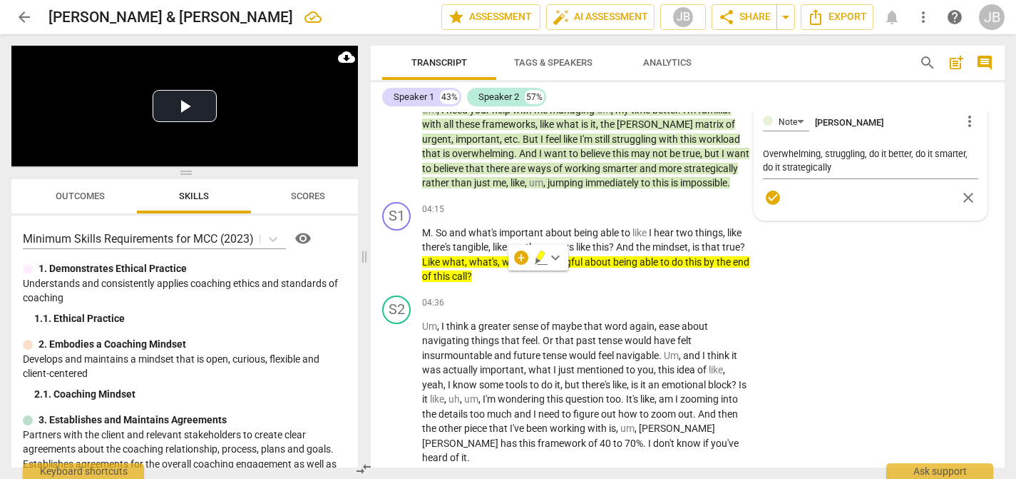
click at [534, 255] on div "+ keyboard_arrow_down" at bounding box center [539, 258] width 60 height 26
click at [541, 259] on icon "button" at bounding box center [540, 255] width 9 height 10
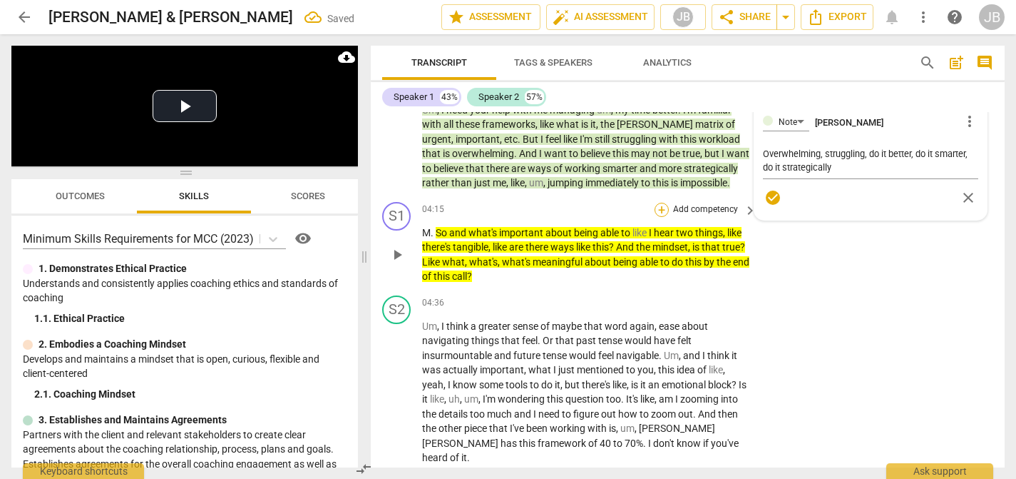
click at [658, 209] on div "+" at bounding box center [662, 210] width 14 height 14
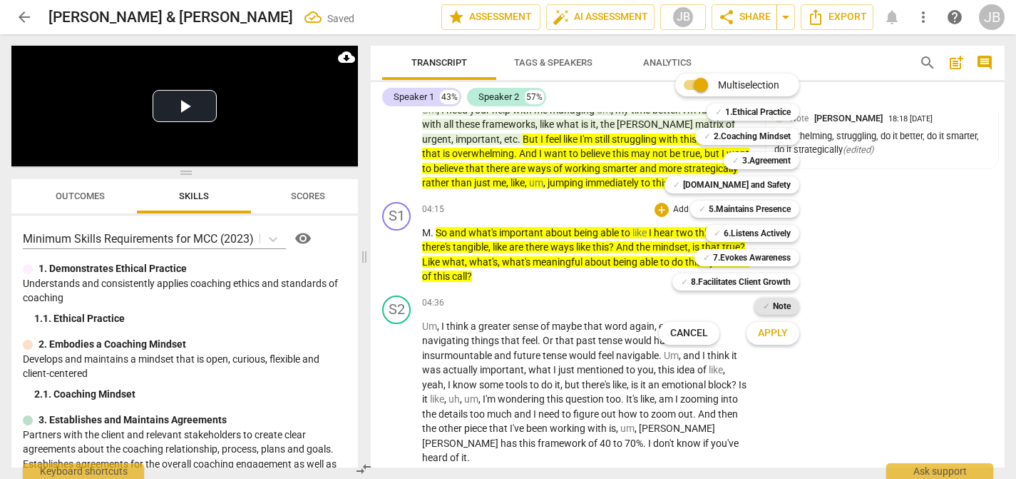
click at [769, 304] on div "✓ Note" at bounding box center [777, 305] width 45 height 17
click at [771, 332] on span "Apply" at bounding box center [773, 333] width 30 height 14
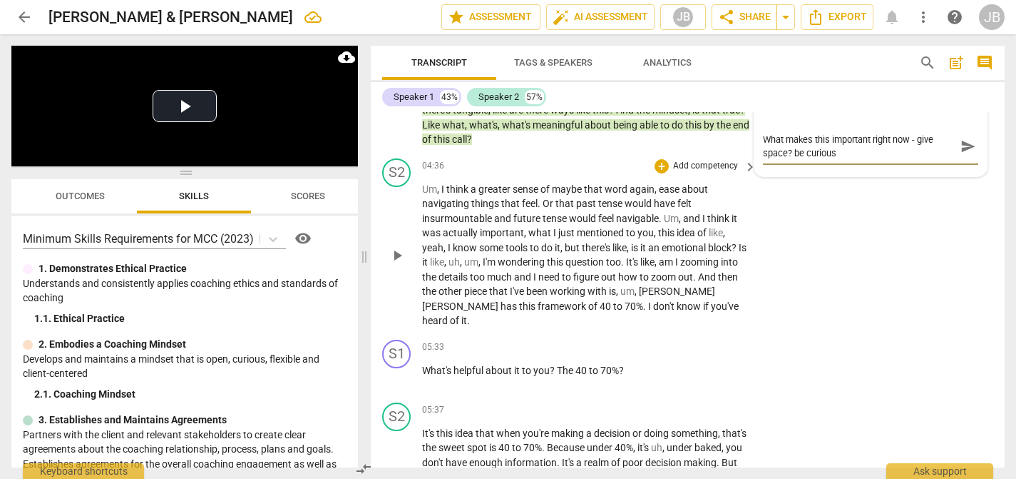
scroll to position [715, 0]
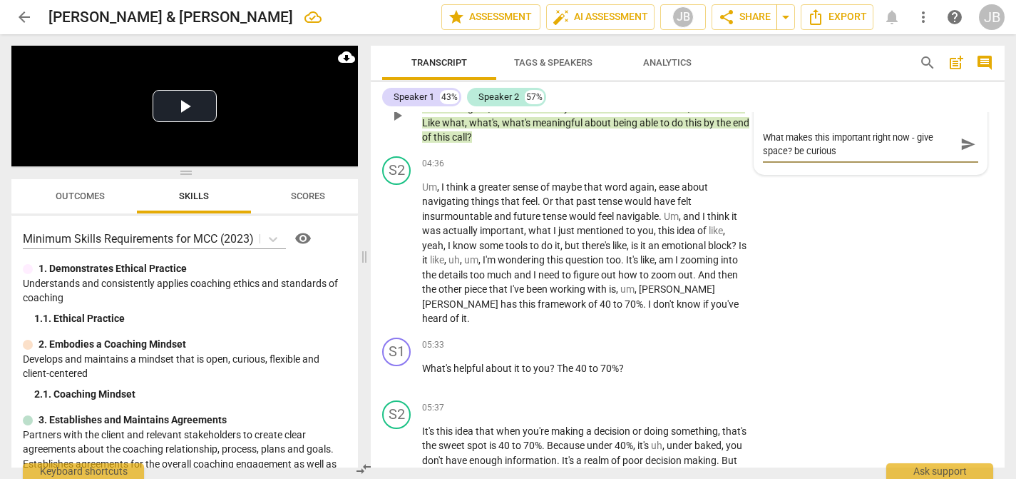
click at [795, 158] on textarea "What makes this important right now - give space? be curious" at bounding box center [859, 144] width 193 height 27
click at [789, 153] on textarea "What makes this important right now - give space? be curious" at bounding box center [859, 144] width 193 height 27
click at [889, 154] on textarea "What makes this important right now - give space- be curious" at bounding box center [859, 144] width 193 height 27
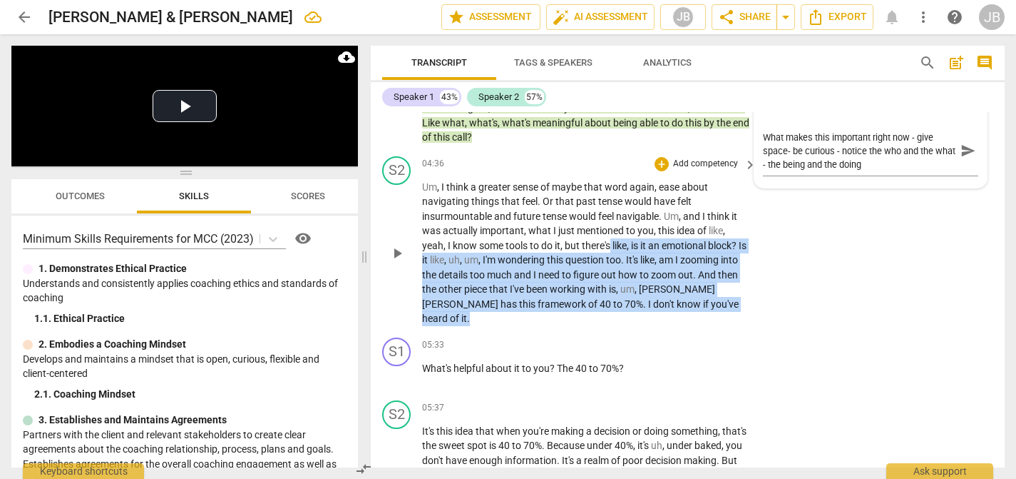
drag, startPoint x: 613, startPoint y: 246, endPoint x: 711, endPoint y: 297, distance: 110.7
click at [711, 297] on p "Um , I think a greater sense of maybe that word again , ease about navigating t…" at bounding box center [585, 253] width 327 height 146
click at [721, 289] on icon "button" at bounding box center [722, 289] width 5 height 6
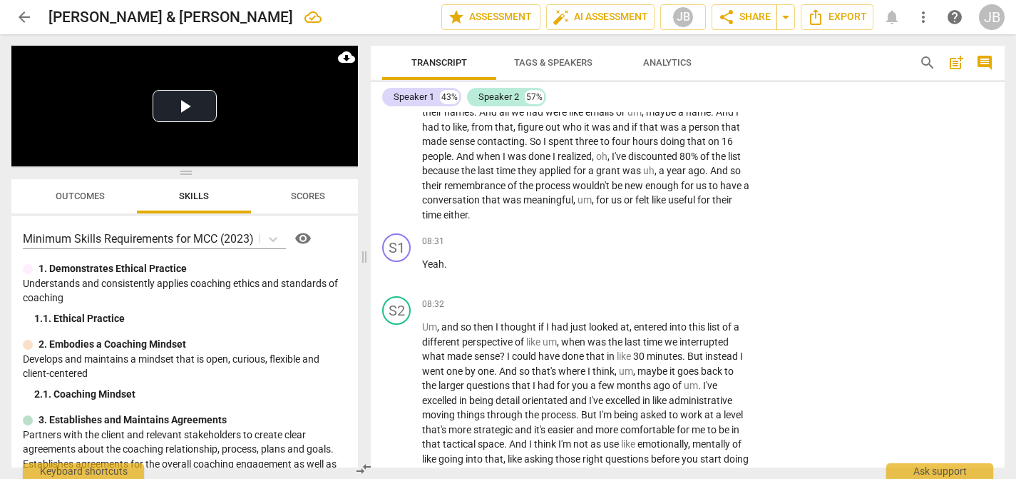
scroll to position [1342, 0]
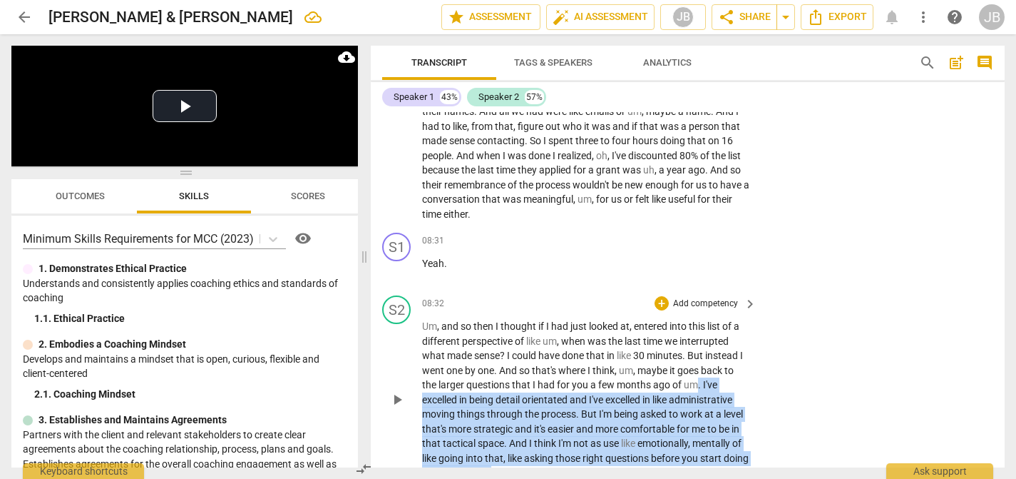
drag, startPoint x: 696, startPoint y: 368, endPoint x: 700, endPoint y: 454, distance: 85.7
click at [700, 454] on p "Um , and so then I thought if I had just looked at , entered into this list of …" at bounding box center [585, 399] width 327 height 161
click at [548, 440] on icon "button" at bounding box center [550, 437] width 9 height 10
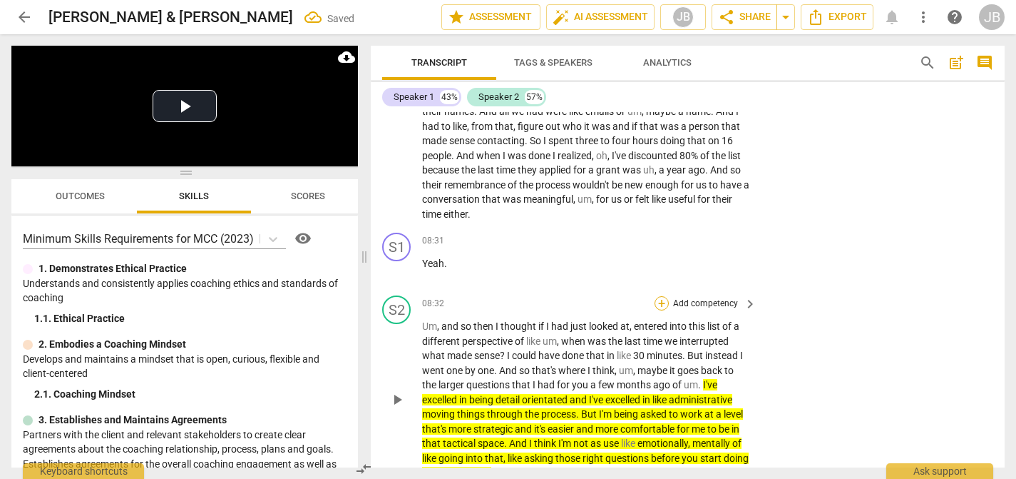
click at [665, 296] on div "+" at bounding box center [662, 303] width 14 height 14
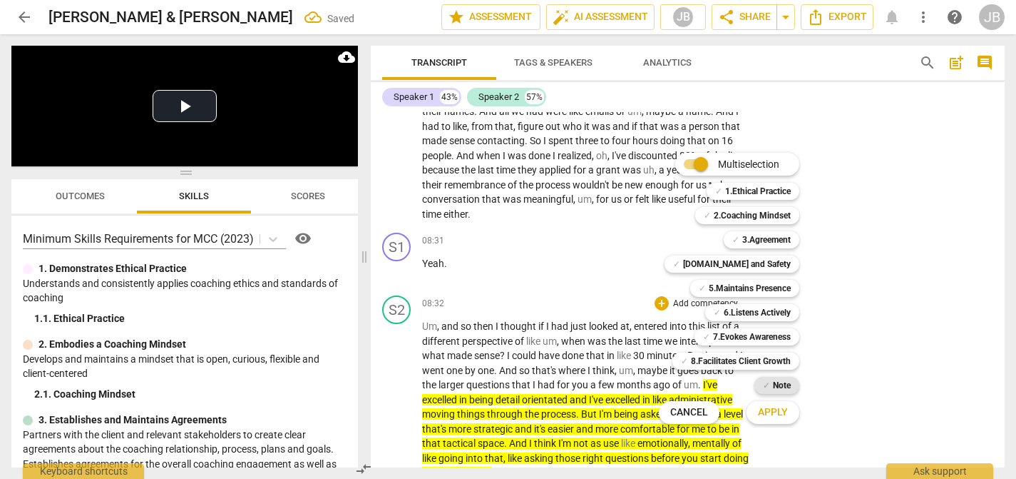
click at [784, 382] on b "Note" at bounding box center [782, 385] width 18 height 17
click at [782, 402] on button "Apply" at bounding box center [773, 412] width 53 height 26
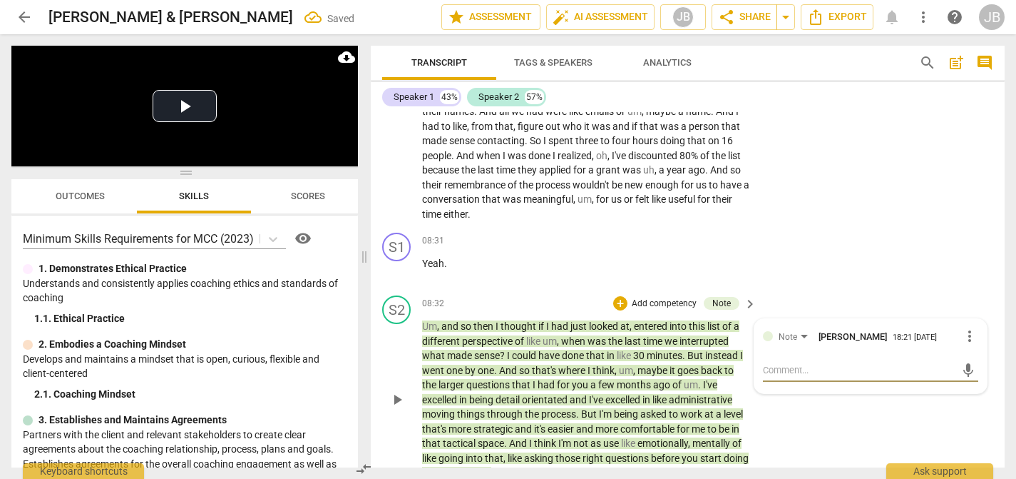
click at [793, 363] on textarea at bounding box center [859, 370] width 193 height 14
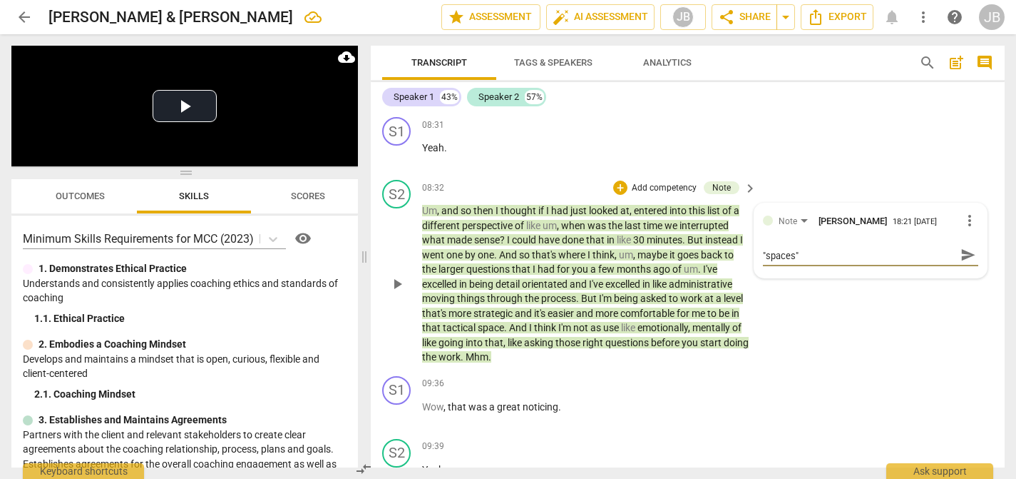
scroll to position [1499, 0]
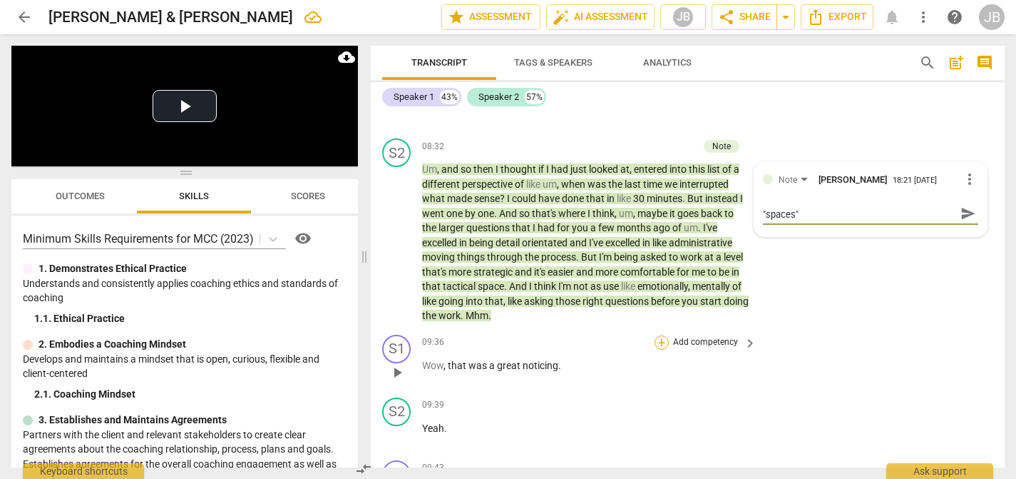
click at [659, 335] on div "+" at bounding box center [662, 342] width 14 height 14
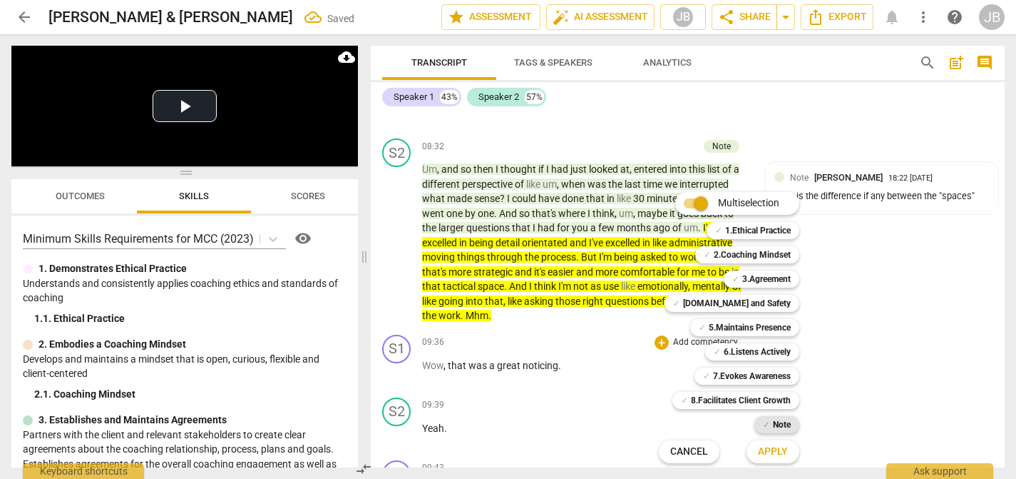
click at [774, 430] on b "Note" at bounding box center [782, 424] width 18 height 17
click at [772, 449] on span "Apply" at bounding box center [773, 451] width 30 height 14
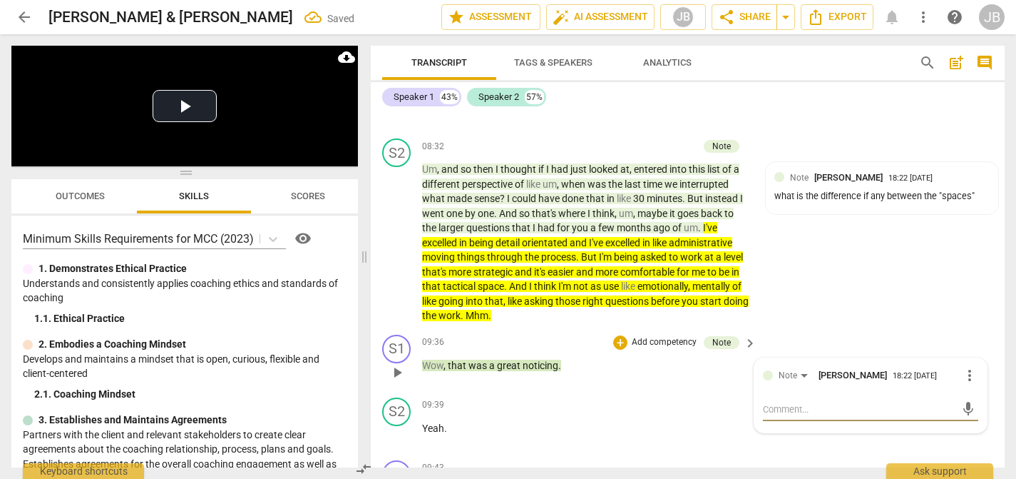
click at [800, 402] on textarea at bounding box center [859, 409] width 193 height 14
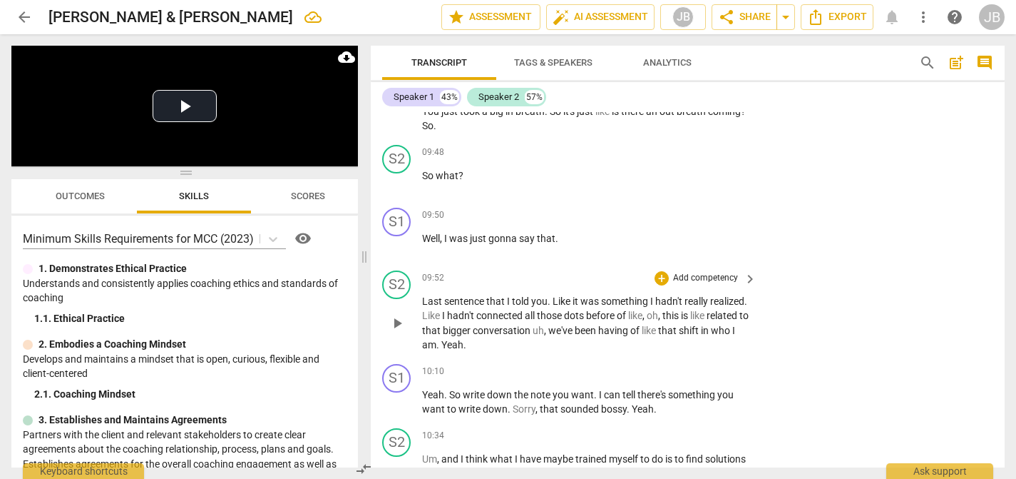
scroll to position [1877, 0]
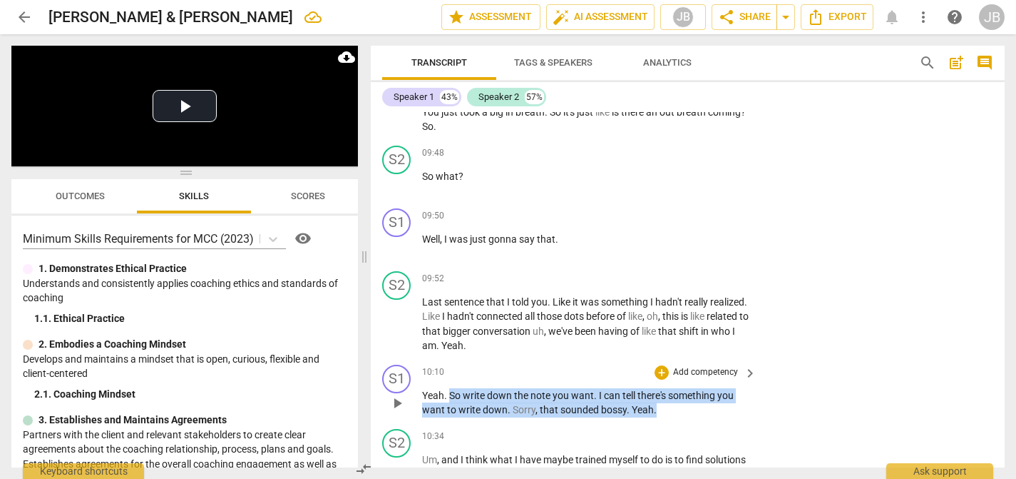
drag, startPoint x: 449, startPoint y: 382, endPoint x: 657, endPoint y: 403, distance: 208.6
click at [658, 403] on div "S1 play_arrow pause 10:10 + Add competency keyboard_arrow_right Yeah . So write…" at bounding box center [688, 391] width 634 height 64
click at [687, 370] on icon "button" at bounding box center [687, 374] width 9 height 10
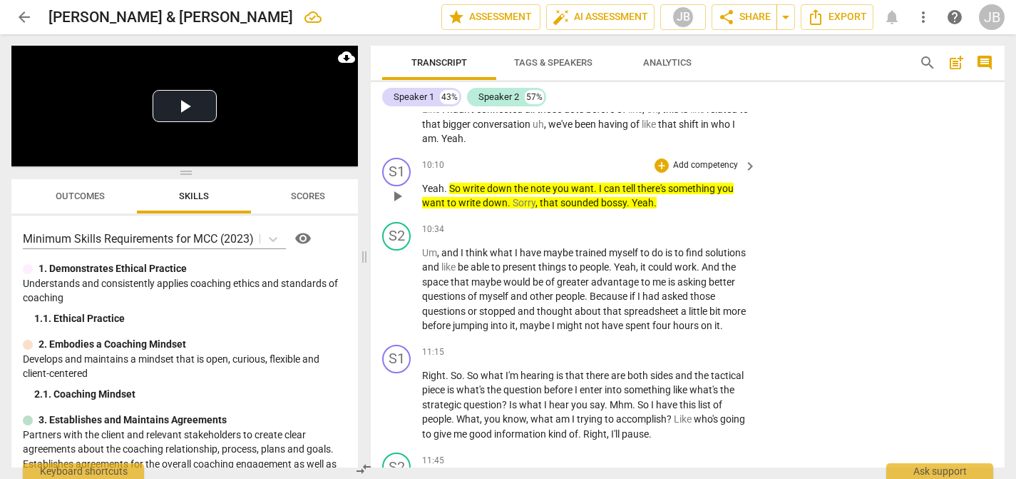
scroll to position [2086, 0]
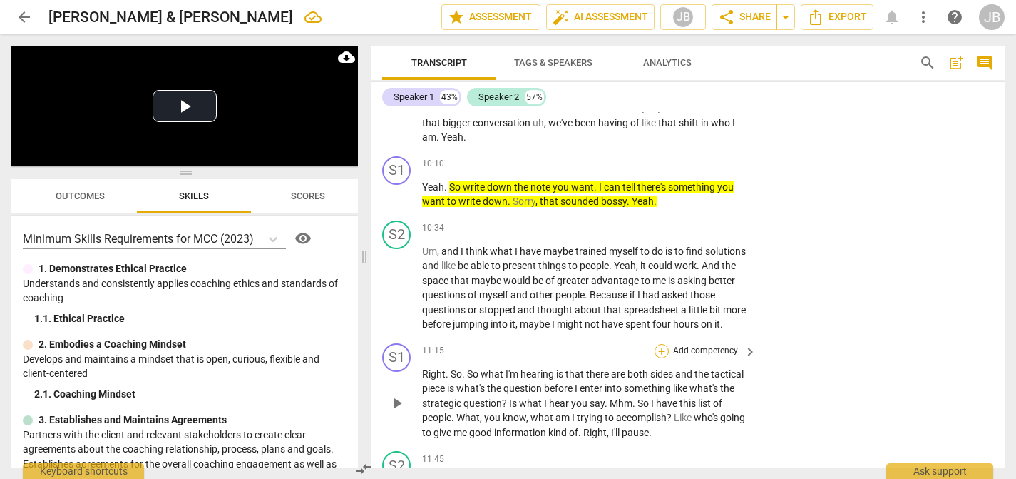
click at [656, 347] on div "+" at bounding box center [662, 351] width 14 height 14
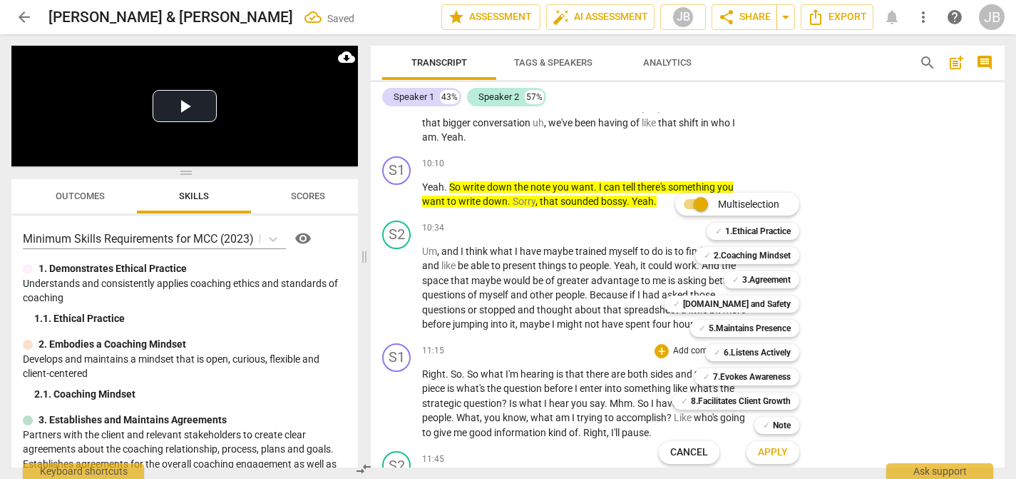
click at [540, 372] on div at bounding box center [508, 239] width 1016 height 479
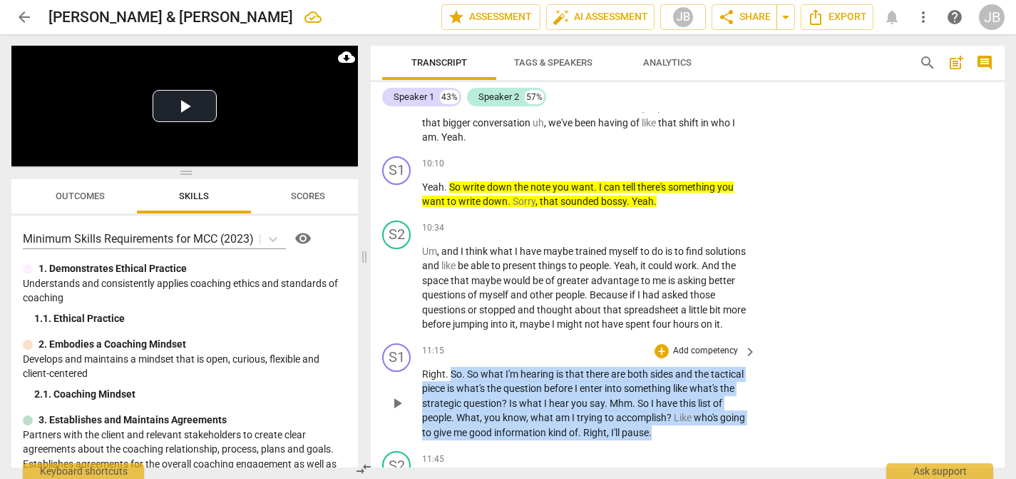
drag, startPoint x: 451, startPoint y: 378, endPoint x: 653, endPoint y: 428, distance: 207.2
click at [653, 428] on p "Right . So . So what I'm hearing is that there are both sides and the tactical …" at bounding box center [585, 403] width 327 height 73
click at [689, 419] on icon "button" at bounding box center [687, 413] width 14 height 17
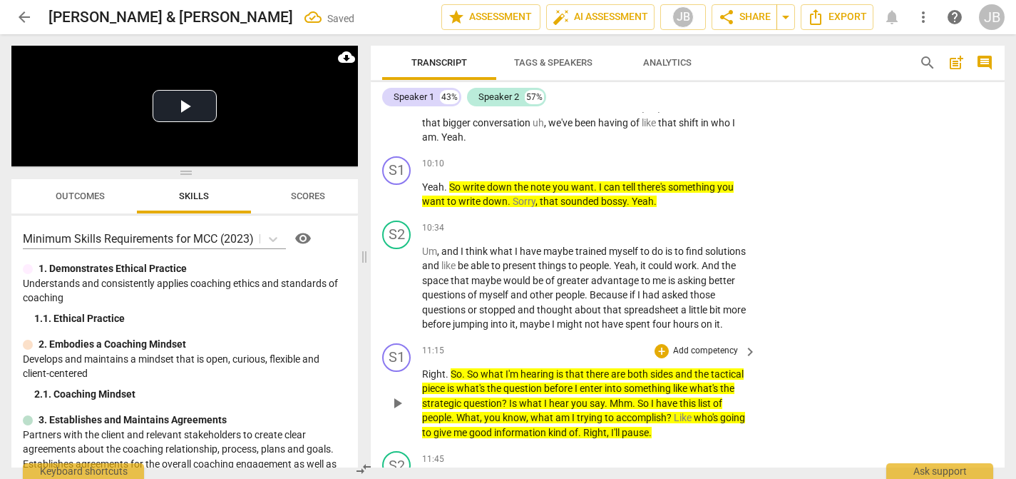
scroll to position [2130, 0]
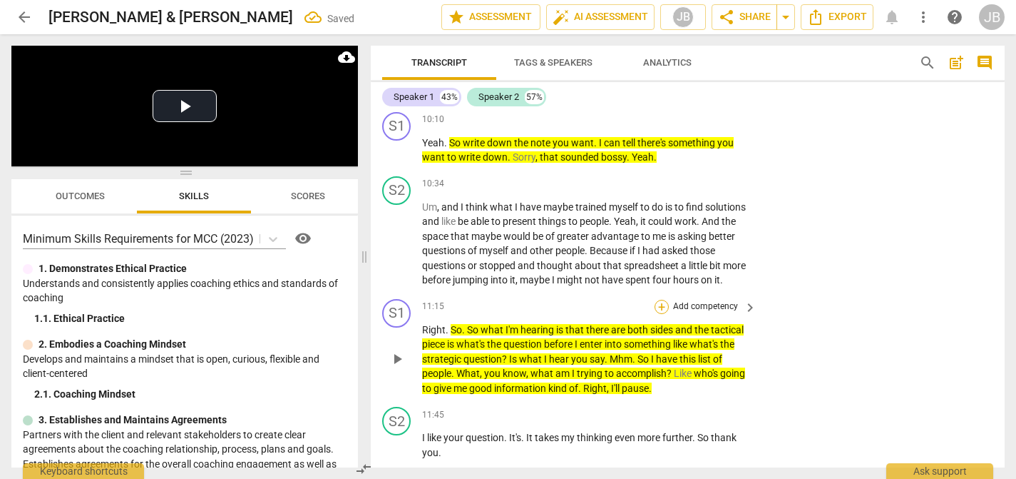
click at [664, 308] on div "+" at bounding box center [662, 307] width 14 height 14
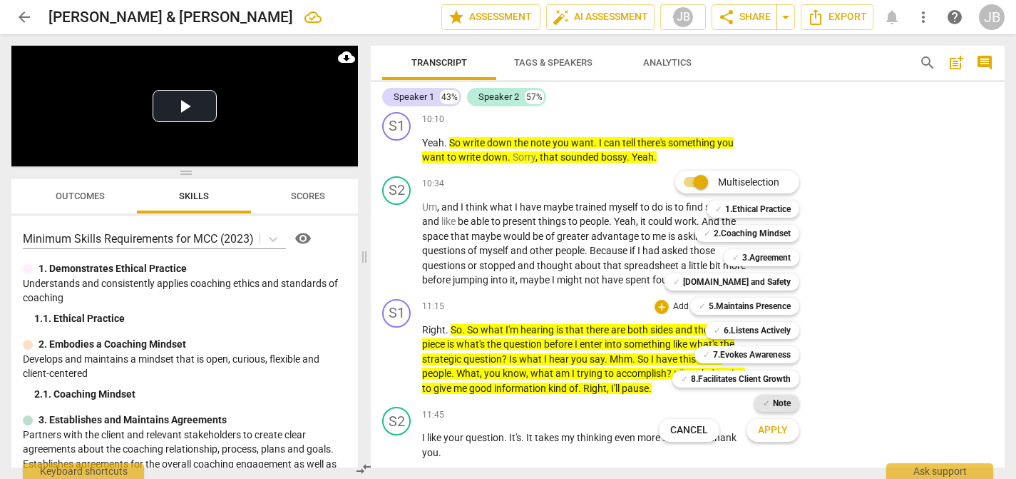
click at [773, 402] on b "Note" at bounding box center [782, 402] width 18 height 17
click at [771, 427] on span "Apply" at bounding box center [773, 430] width 30 height 14
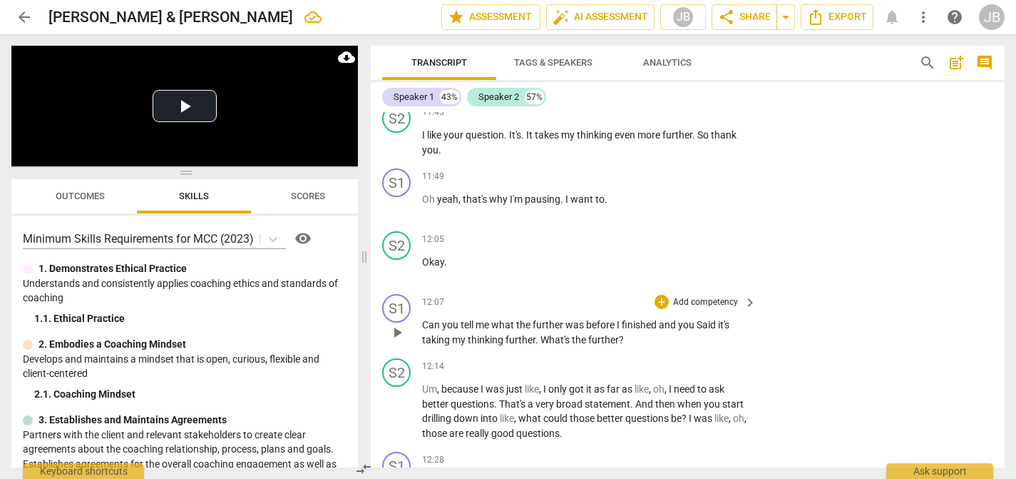
scroll to position [2433, 0]
drag, startPoint x: 535, startPoint y: 335, endPoint x: 669, endPoint y: 339, distance: 134.1
click at [670, 339] on p "Can you tell me what the further was before I finished and you Said it's taking…" at bounding box center [585, 331] width 327 height 29
click at [655, 315] on icon "button" at bounding box center [655, 318] width 9 height 10
click at [665, 300] on div "+" at bounding box center [662, 301] width 14 height 14
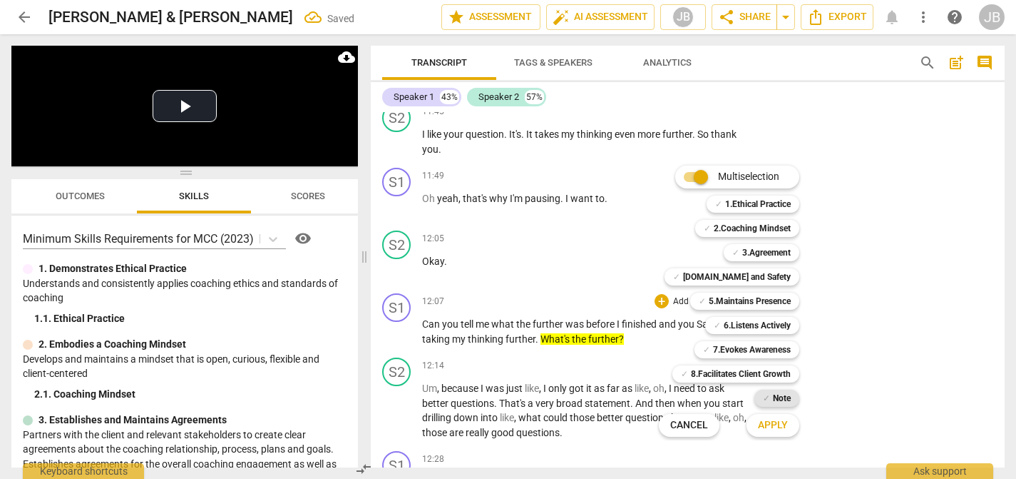
click at [792, 394] on div "✓ Note" at bounding box center [777, 397] width 45 height 17
click at [778, 425] on span "Apply" at bounding box center [773, 425] width 30 height 14
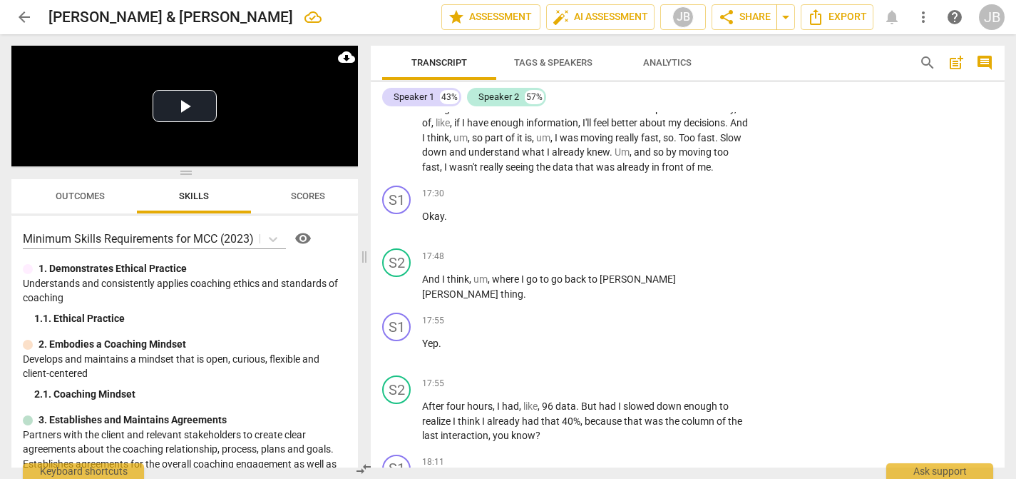
scroll to position [4665, 0]
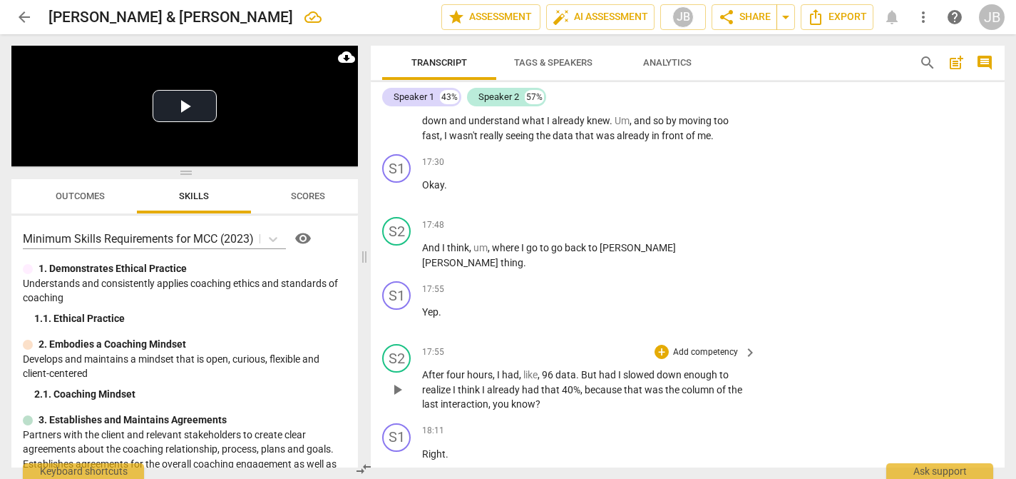
drag, startPoint x: 419, startPoint y: 388, endPoint x: 522, endPoint y: 419, distance: 107.2
click at [522, 417] on div "S2 play_arrow pause 17:55 + Add competency keyboard_arrow_right After four hour…" at bounding box center [688, 377] width 634 height 79
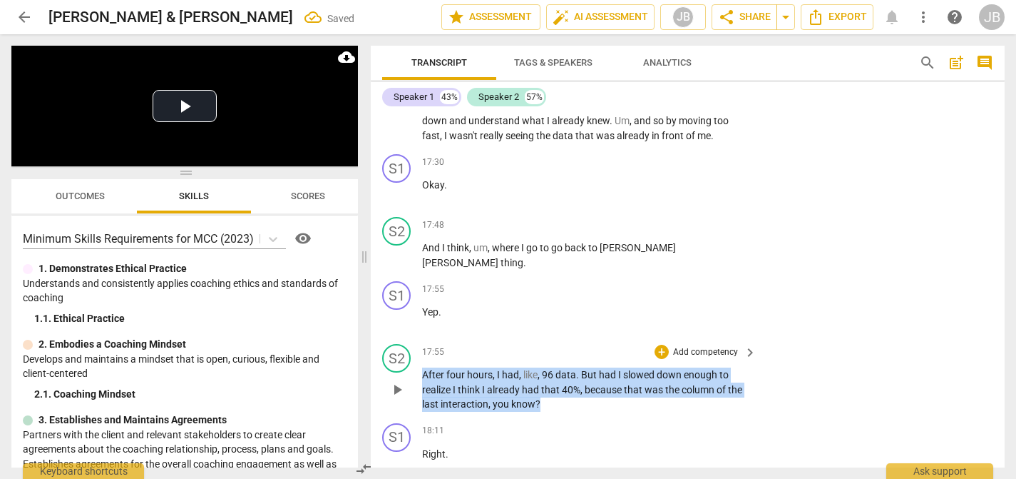
drag, startPoint x: 529, startPoint y: 421, endPoint x: 422, endPoint y: 383, distance: 114.1
click at [422, 383] on div "S2 play_arrow pause 17:55 + Add competency keyboard_arrow_right After four hour…" at bounding box center [688, 377] width 634 height 79
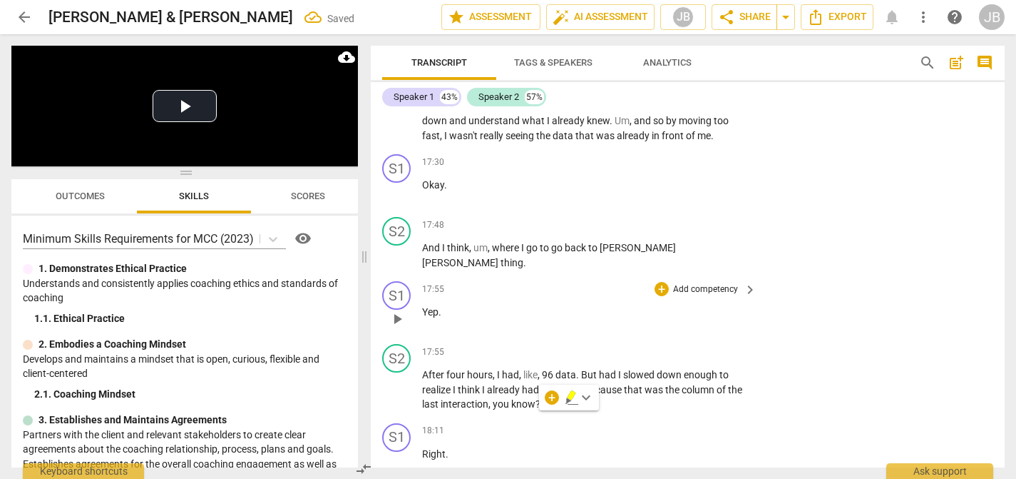
click at [630, 320] on p "Yep ." at bounding box center [585, 312] width 327 height 15
drag, startPoint x: 421, startPoint y: 385, endPoint x: 568, endPoint y: 399, distance: 147.6
click at [568, 399] on div "S2 play_arrow pause 17:55 + Add competency keyboard_arrow_right After four hour…" at bounding box center [688, 377] width 634 height 79
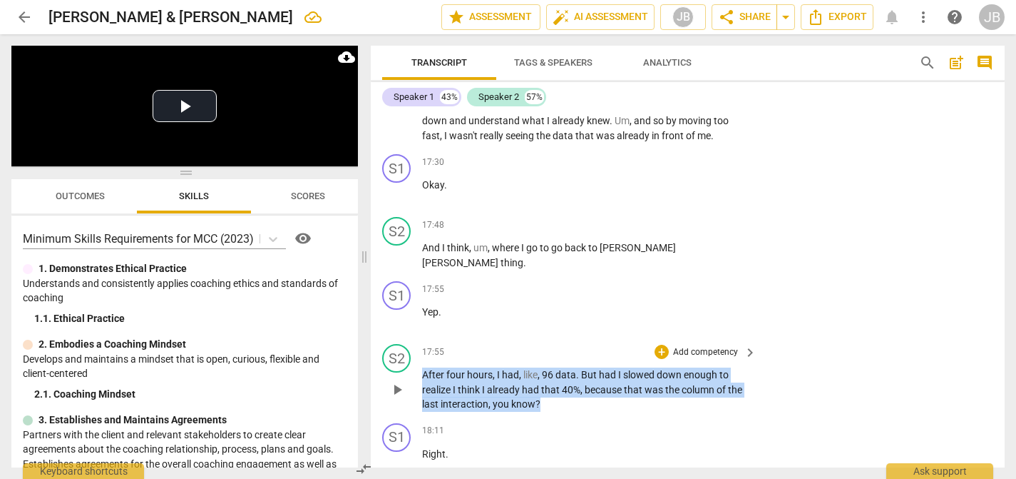
drag, startPoint x: 558, startPoint y: 418, endPoint x: 394, endPoint y: 387, distance: 167.0
click at [394, 386] on div "S2 play_arrow pause 17:55 + Add competency keyboard_arrow_right After four hour…" at bounding box center [688, 377] width 634 height 79
drag, startPoint x: 422, startPoint y: 385, endPoint x: 654, endPoint y: 409, distance: 233.0
click at [654, 409] on p "After four hours , I had , like , 96 data points . But had I slowed down enough…" at bounding box center [585, 389] width 327 height 44
click at [636, 398] on icon "button" at bounding box center [635, 395] width 9 height 10
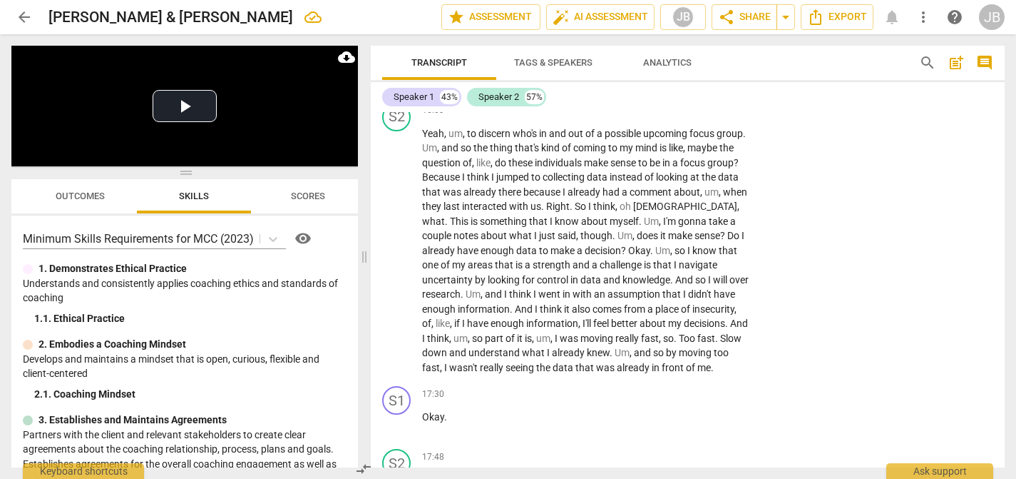
scroll to position [4433, 0]
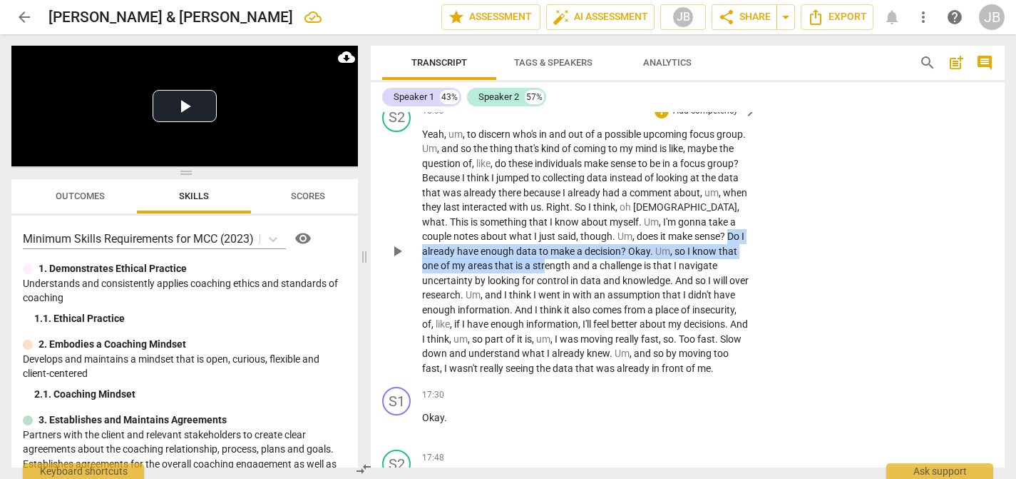
drag, startPoint x: 456, startPoint y: 247, endPoint x: 588, endPoint y: 267, distance: 132.9
click at [588, 267] on p "Yeah , um , to discern who's in and out of a possible upcoming focus group . Um…" at bounding box center [585, 251] width 327 height 249
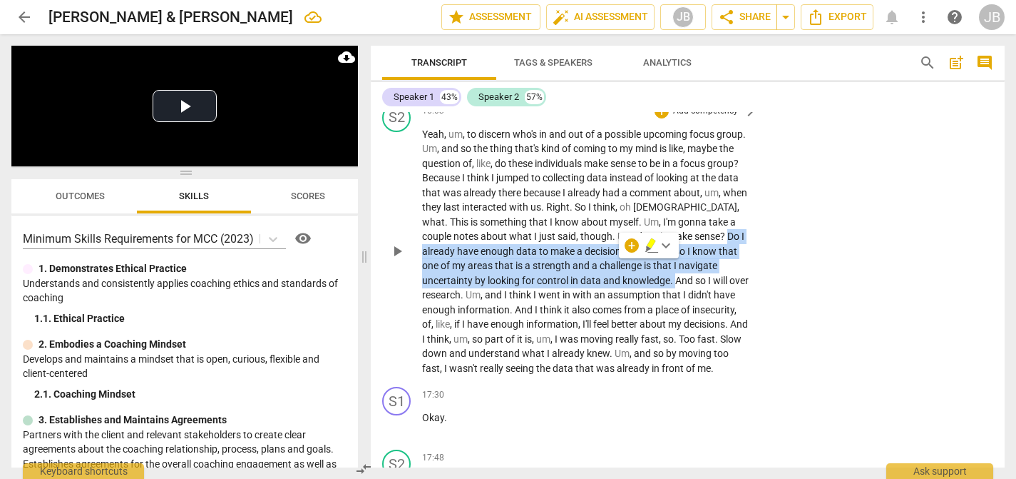
click at [695, 277] on span "And" at bounding box center [685, 280] width 20 height 11
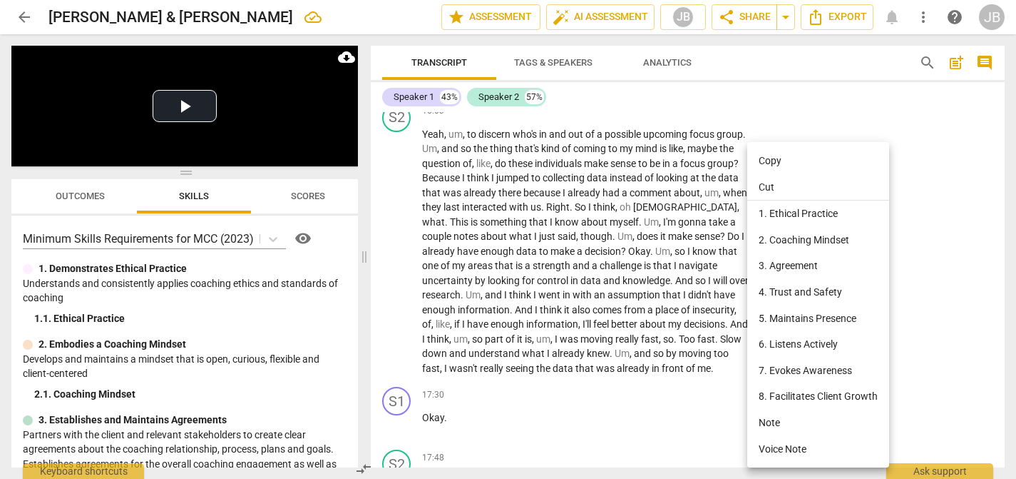
drag, startPoint x: 464, startPoint y: 248, endPoint x: 668, endPoint y: 270, distance: 205.2
click at [668, 270] on div at bounding box center [508, 239] width 1016 height 479
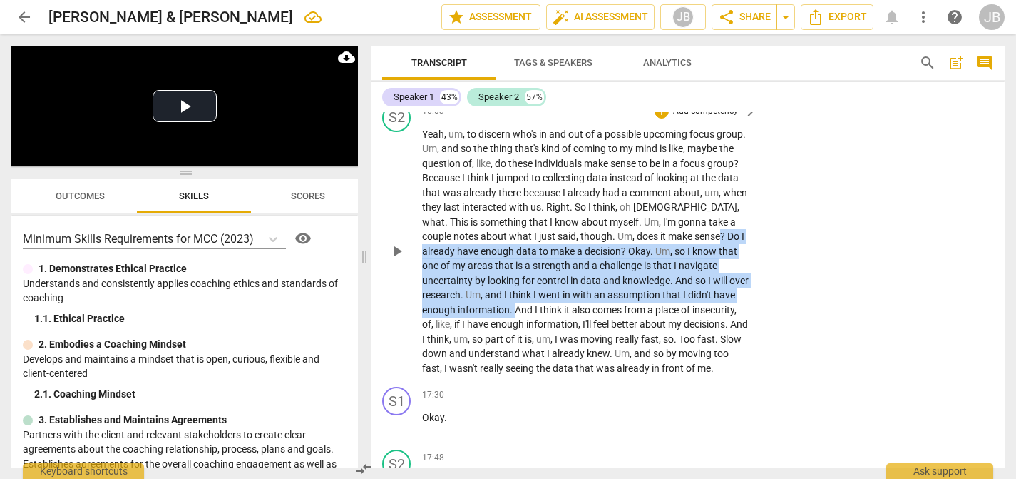
drag, startPoint x: 564, startPoint y: 307, endPoint x: 446, endPoint y: 255, distance: 129.0
click at [446, 255] on p "Yeah , um , to discern who's in and out of a possible upcoming focus group . Um…" at bounding box center [585, 251] width 327 height 249
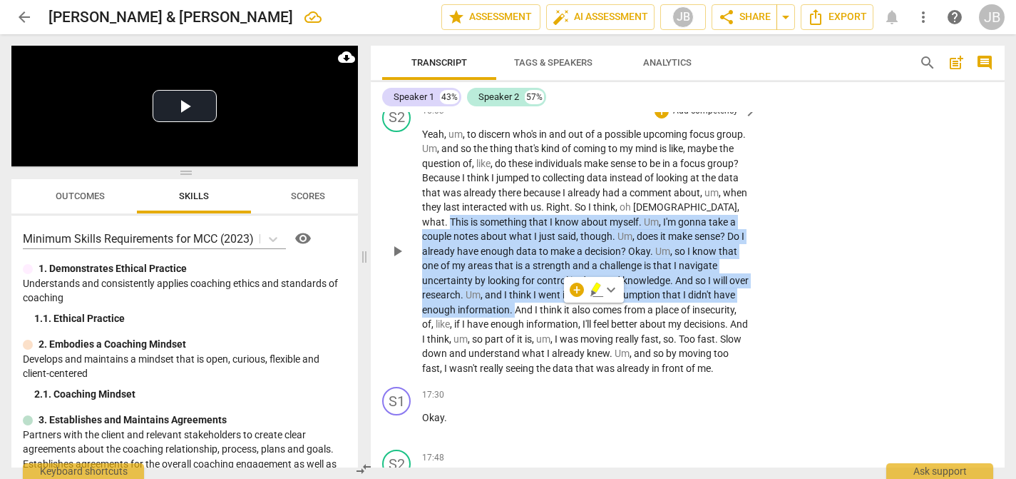
click at [471, 220] on span "This" at bounding box center [460, 221] width 21 height 11
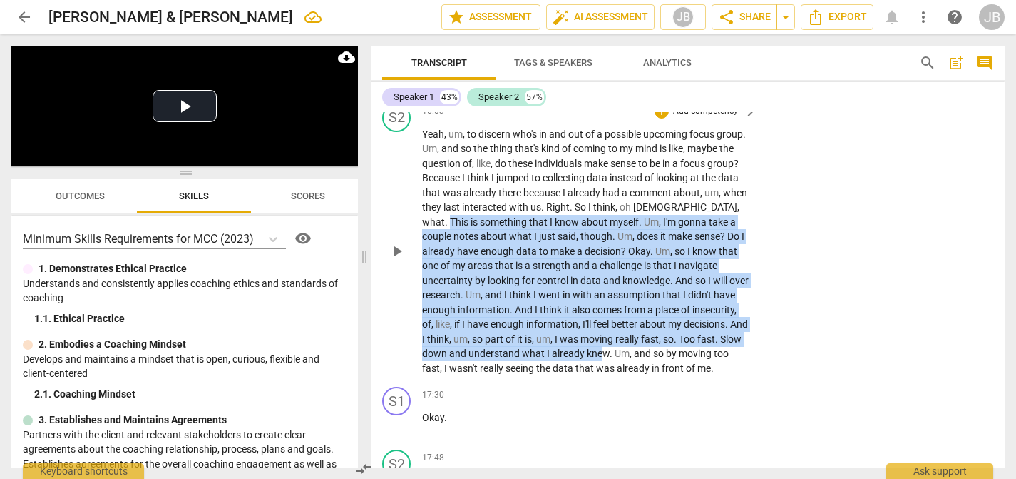
click at [610, 349] on span "knew" at bounding box center [598, 352] width 23 height 11
click at [701, 329] on icon "button" at bounding box center [706, 333] width 14 height 17
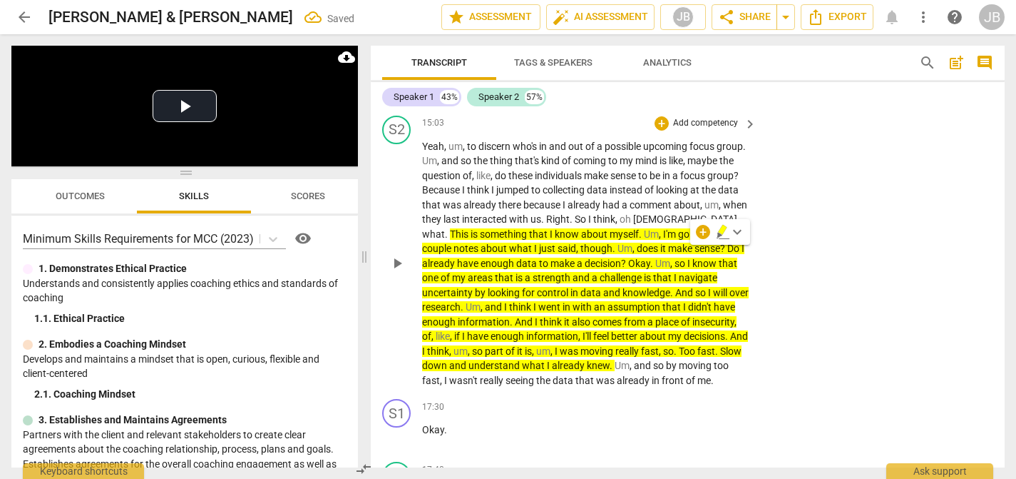
scroll to position [4417, 0]
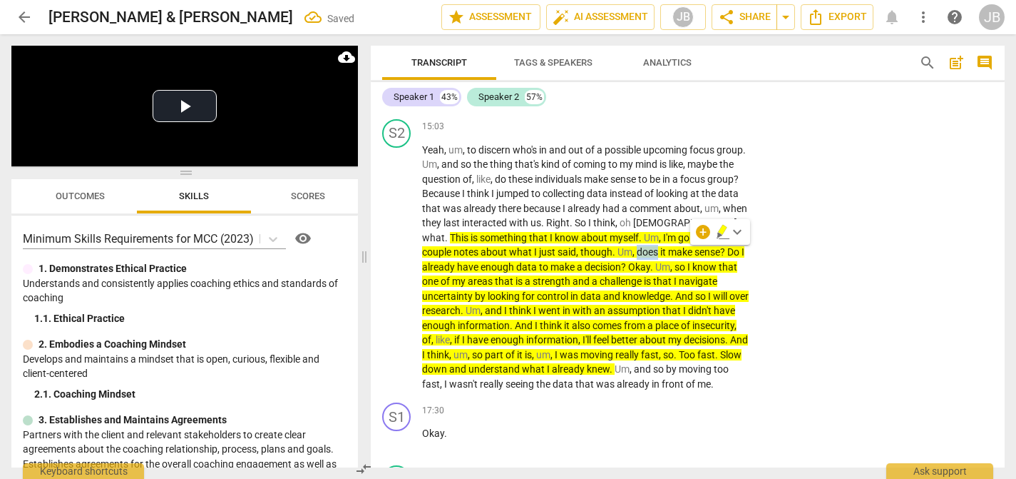
click at [742, 233] on span "keyboard_arrow_down" at bounding box center [737, 231] width 17 height 17
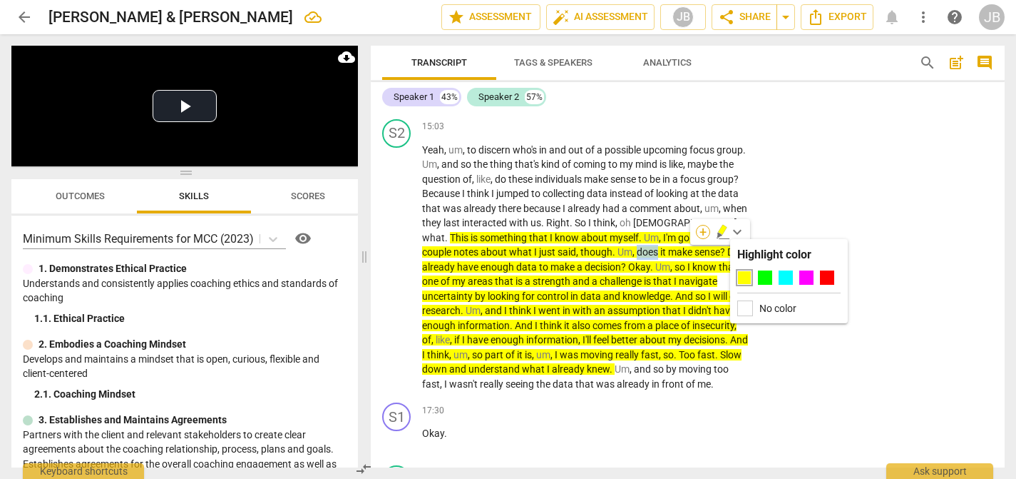
click at [703, 231] on div "+" at bounding box center [703, 232] width 14 height 14
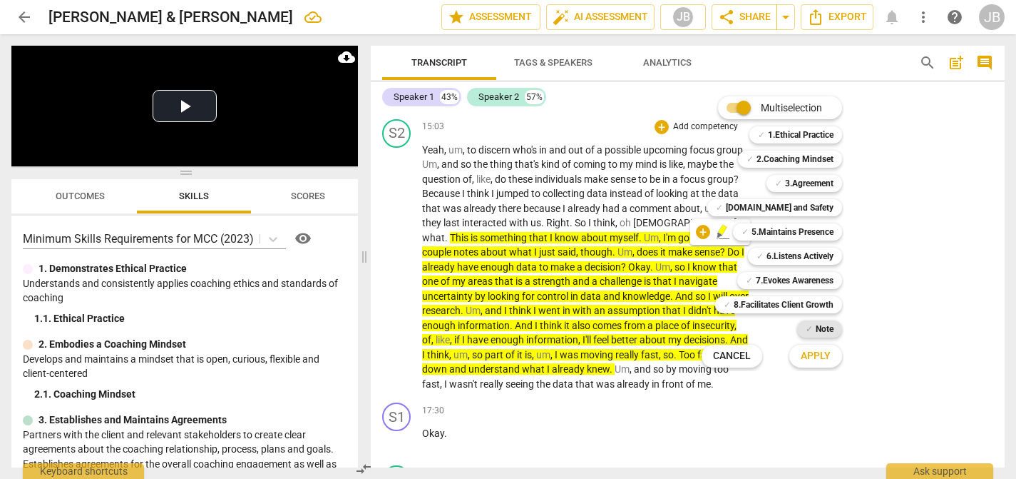
click at [824, 330] on b "Note" at bounding box center [825, 328] width 18 height 17
click at [823, 354] on span "Apply" at bounding box center [816, 356] width 30 height 14
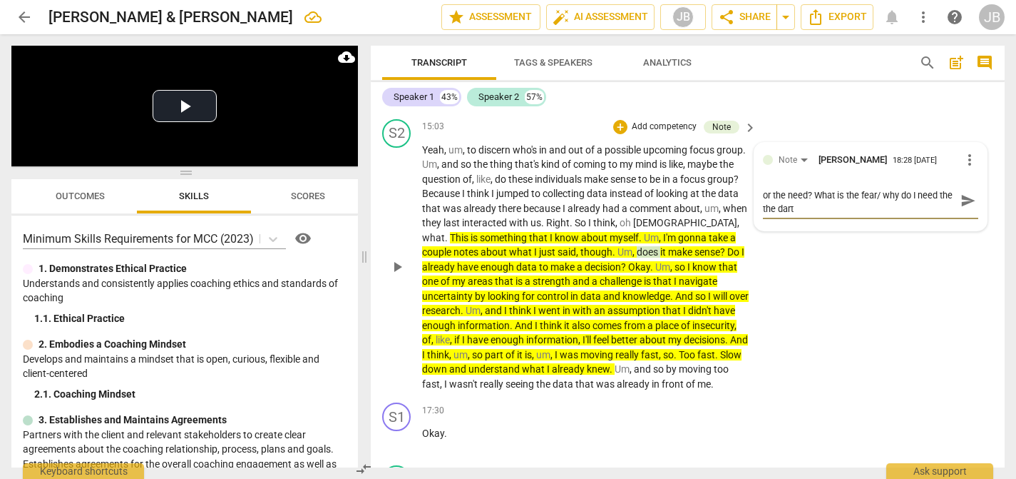
scroll to position [0, 0]
